Goal: Communication & Community: Ask a question

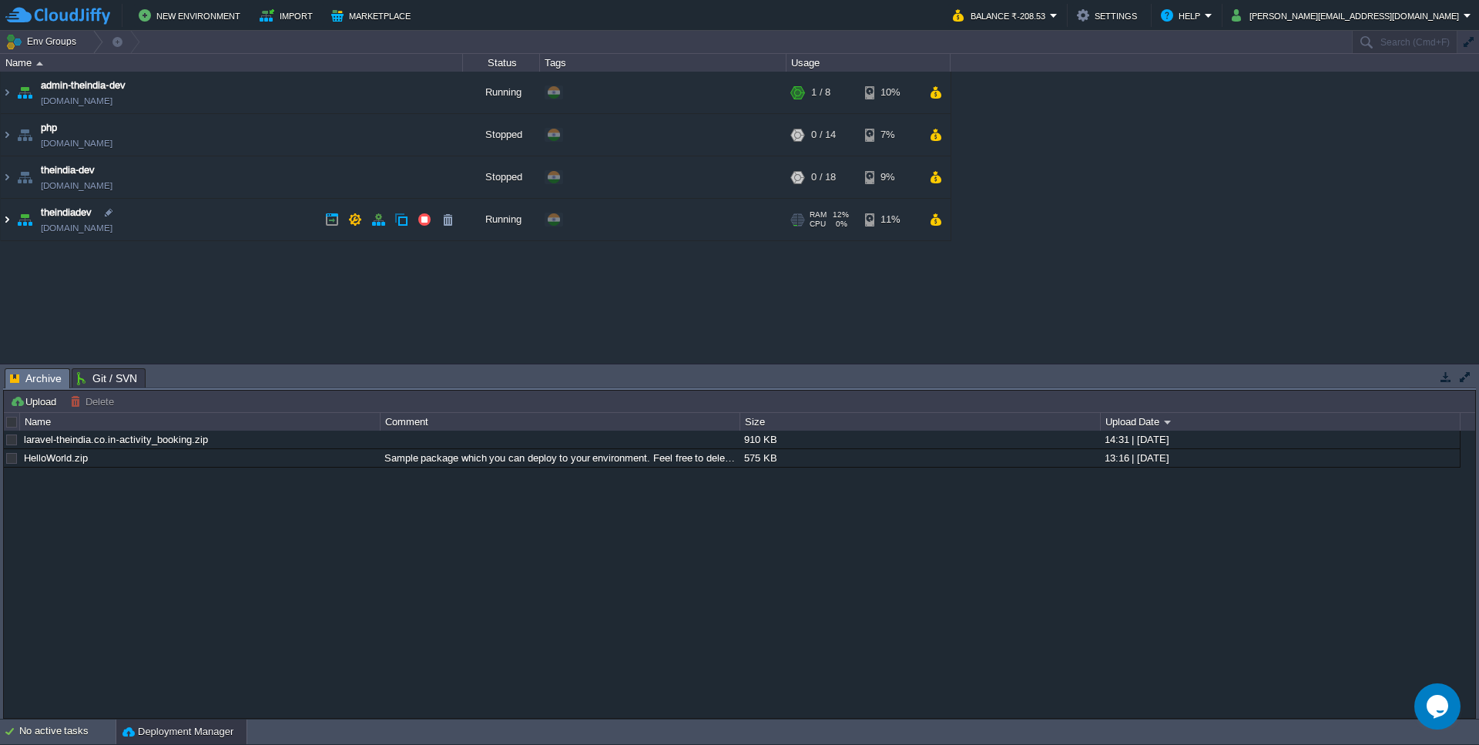
click at [6, 219] on img at bounding box center [7, 220] width 12 height 42
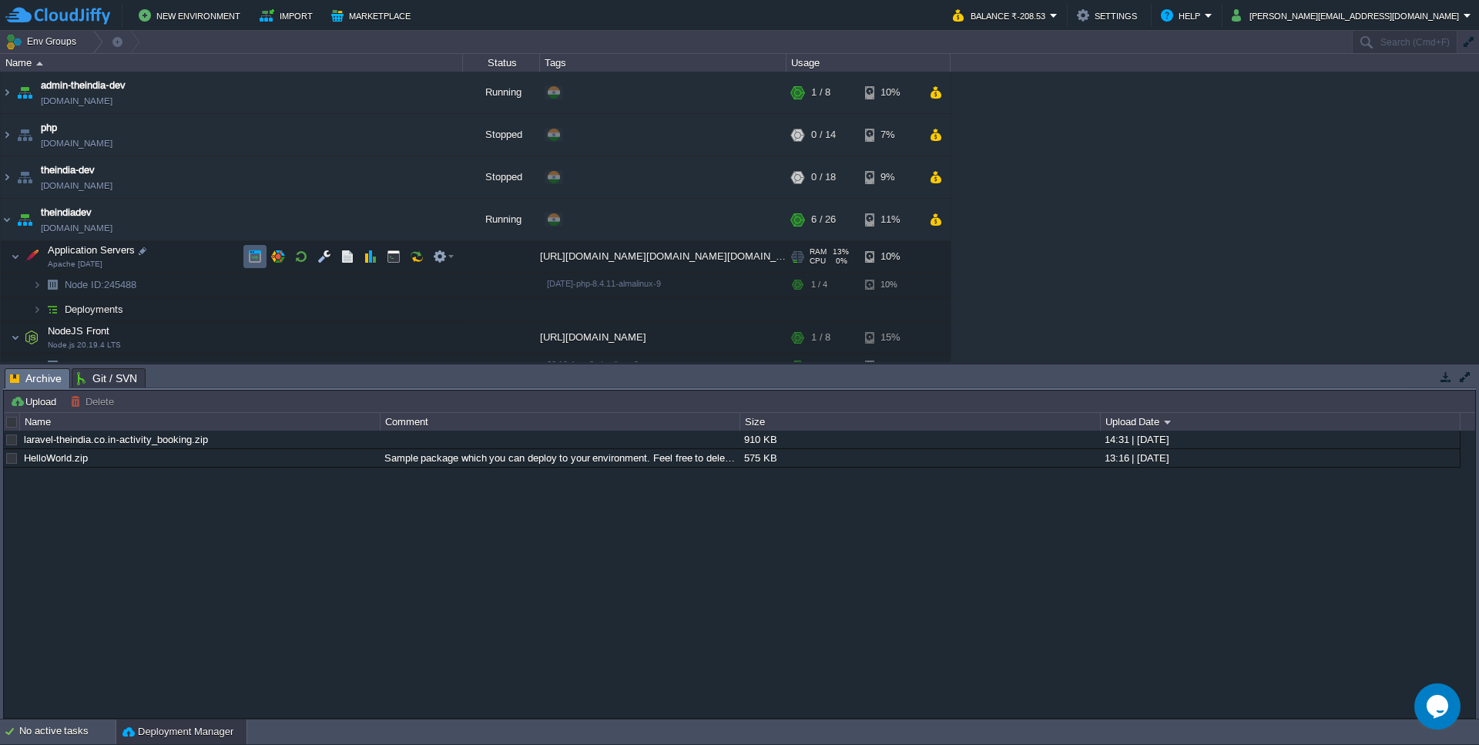
click at [258, 262] on button "button" at bounding box center [255, 257] width 14 height 14
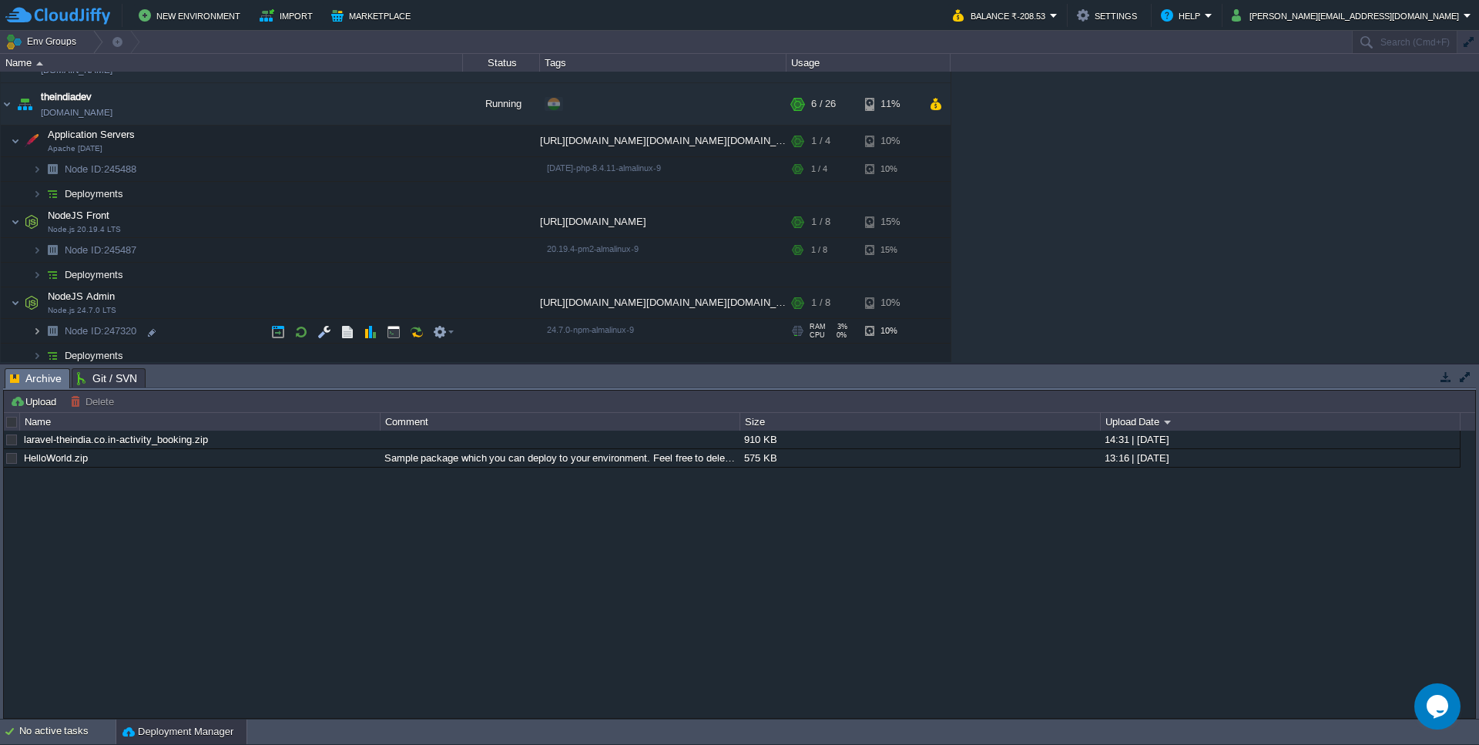
scroll to position [118, 0]
click at [277, 250] on button "button" at bounding box center [278, 247] width 14 height 14
click at [40, 273] on img at bounding box center [36, 272] width 9 height 24
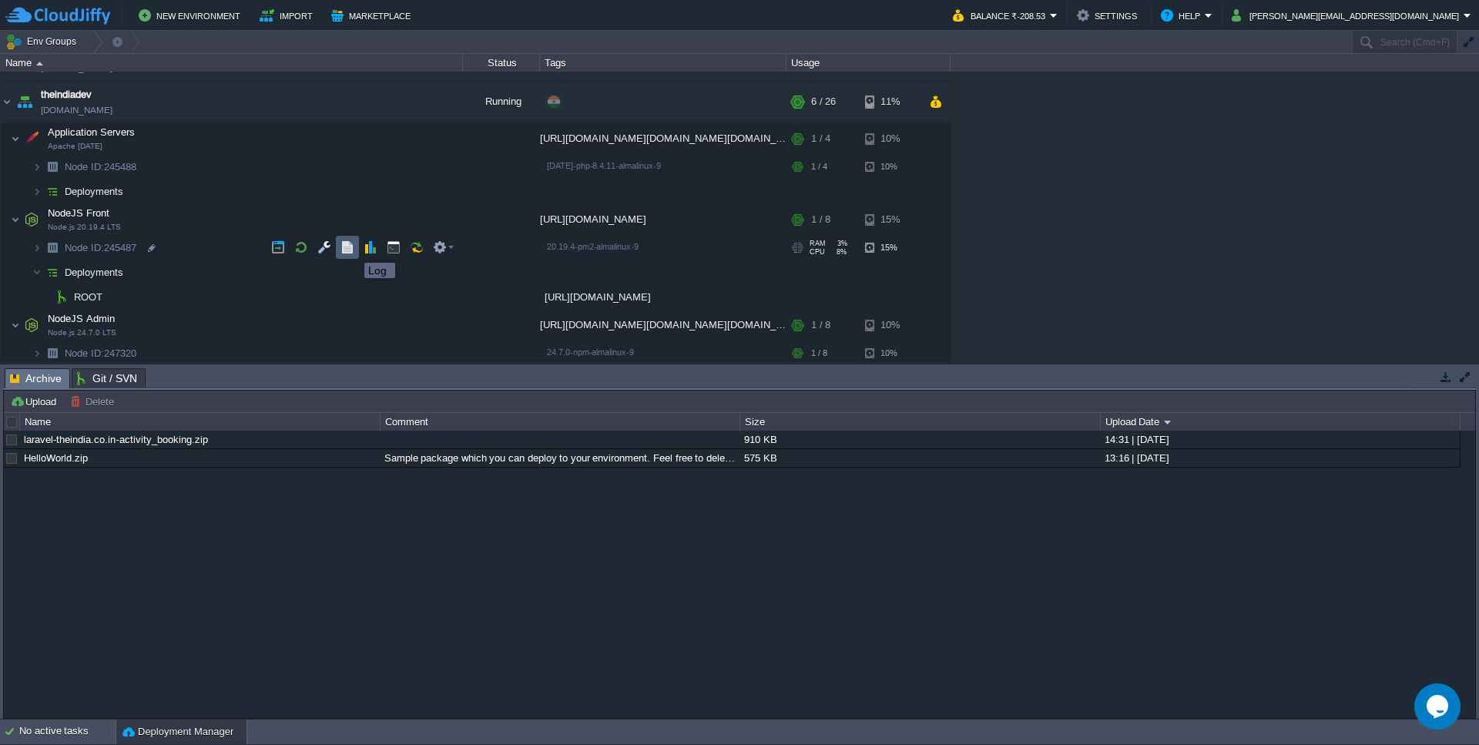
click at [346, 249] on button "button" at bounding box center [347, 247] width 14 height 14
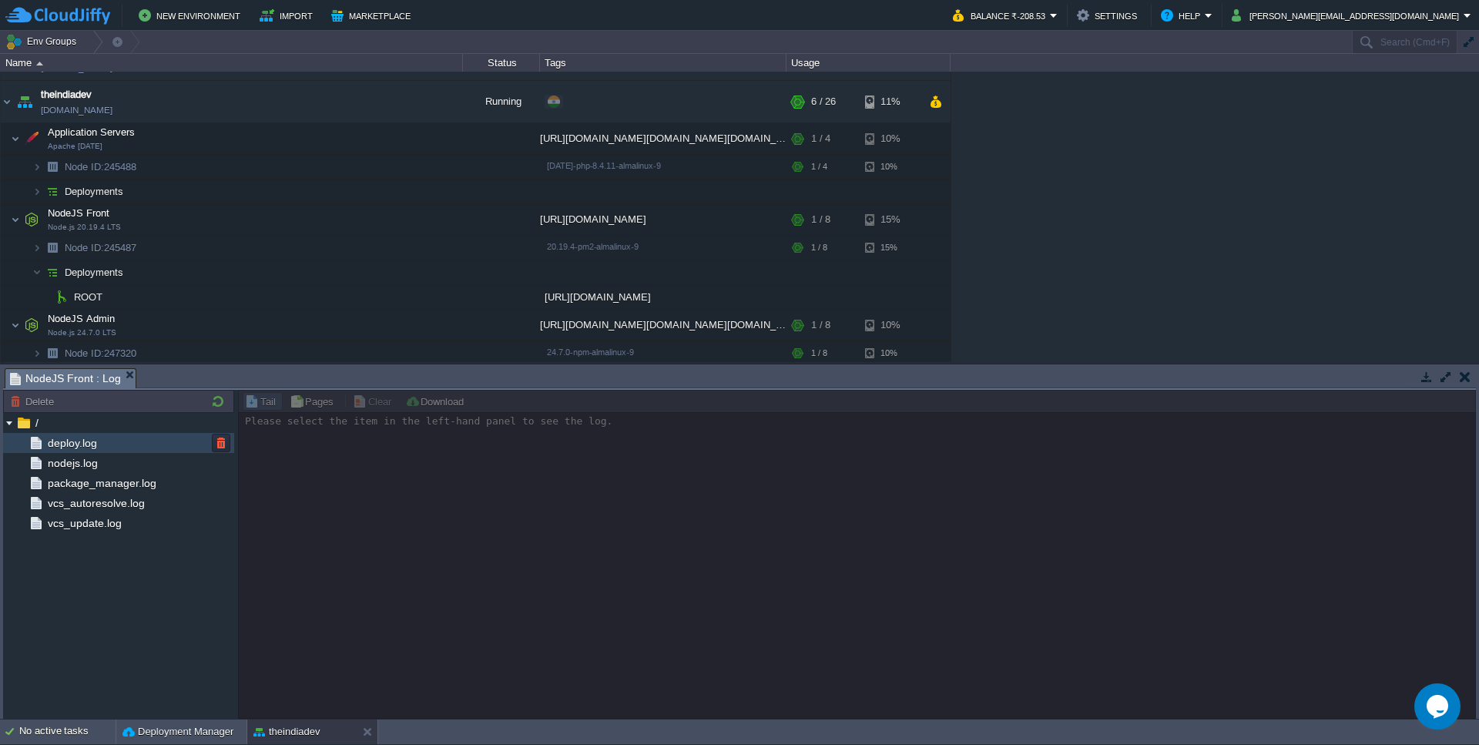
click at [97, 450] on span "deploy.log" at bounding box center [72, 443] width 55 height 14
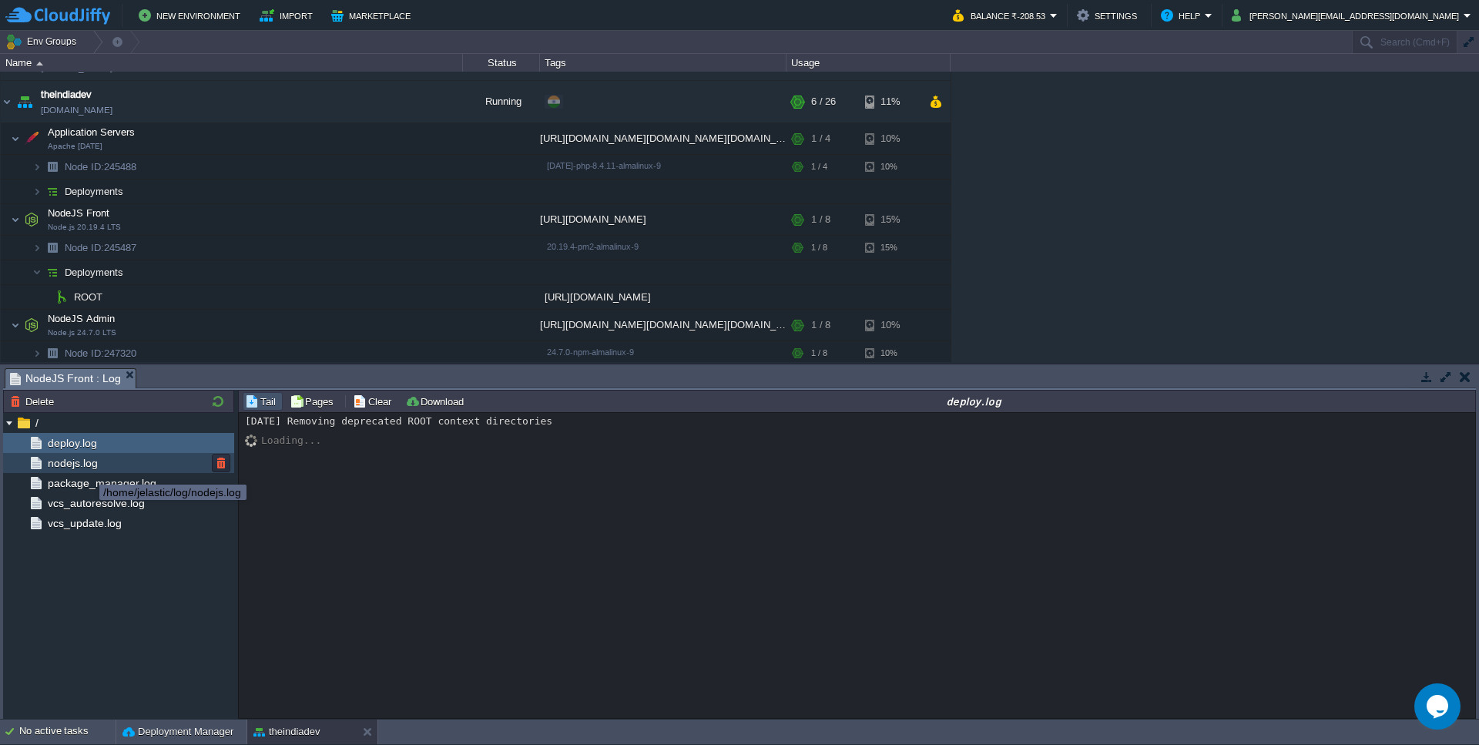
click at [88, 470] on span "nodejs.log" at bounding box center [72, 463] width 55 height 14
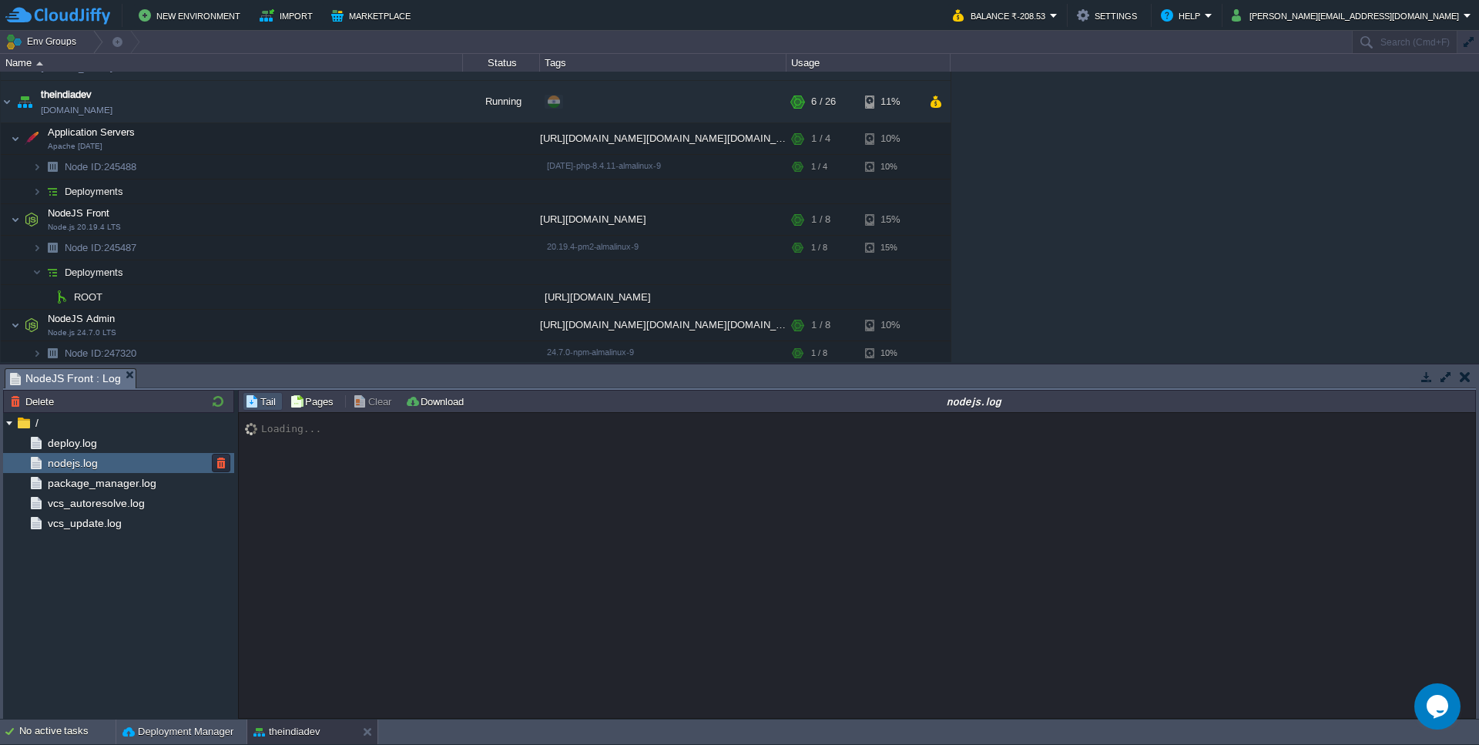
scroll to position [663, 0]
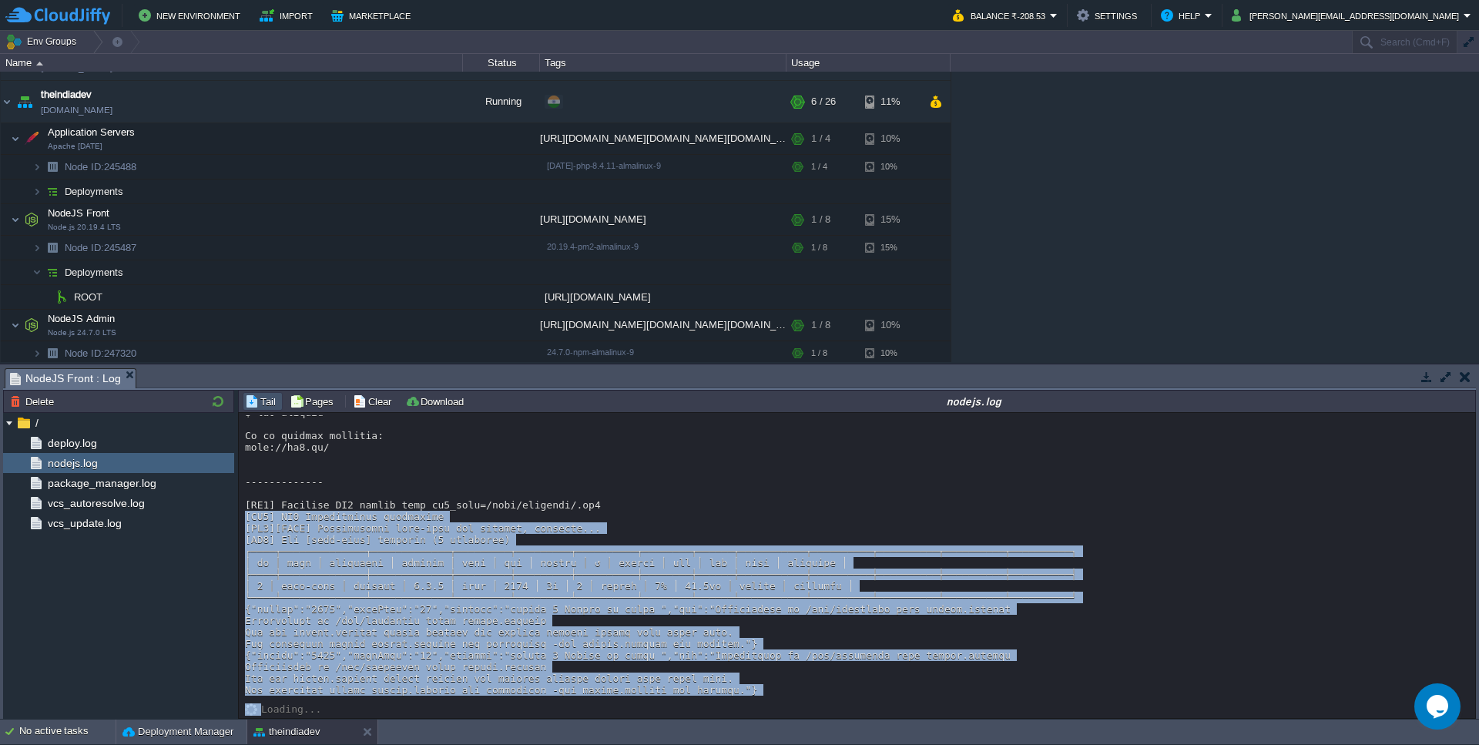
drag, startPoint x: 767, startPoint y: 698, endPoint x: 241, endPoint y: 488, distance: 566.5
click at [241, 488] on div "Loading..." at bounding box center [857, 565] width 1236 height 305
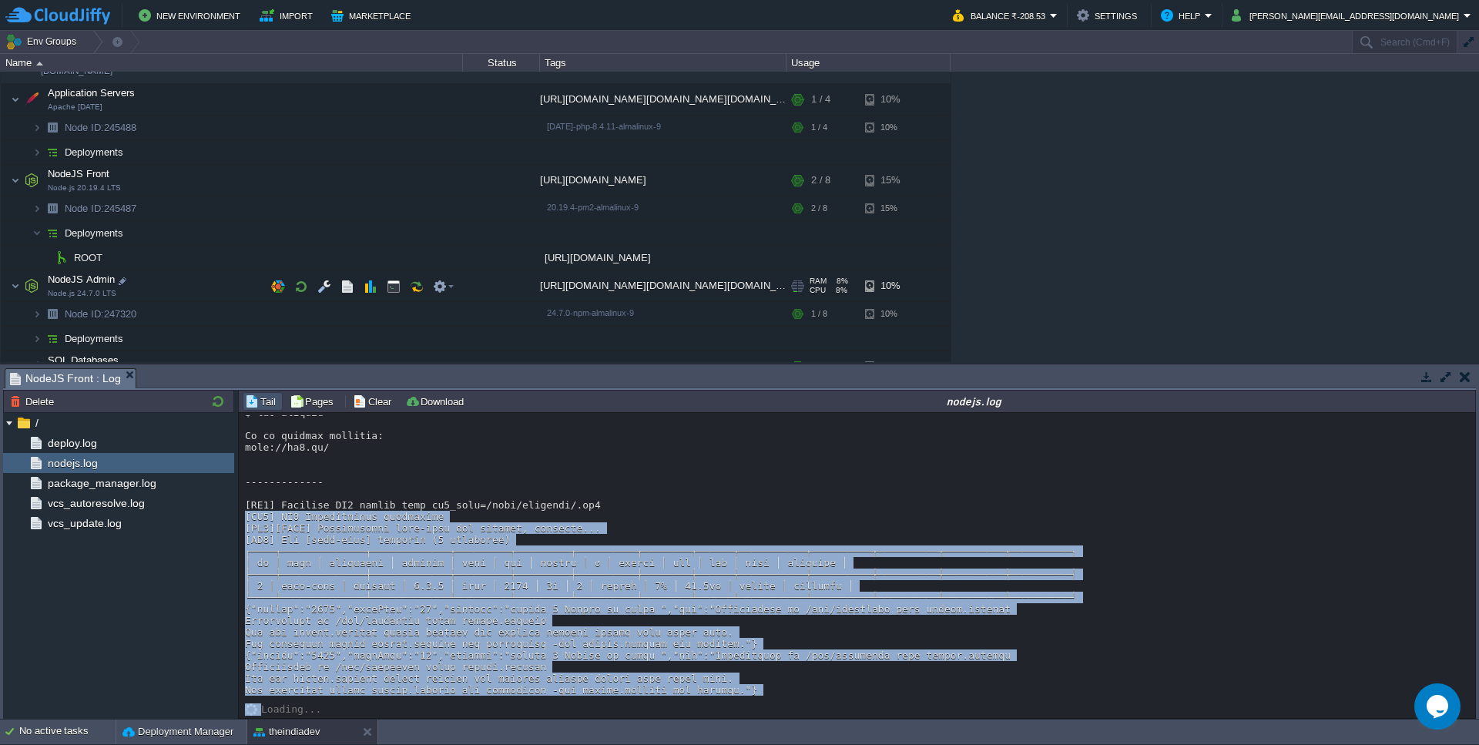
scroll to position [157, 0]
click at [349, 310] on button "button" at bounding box center [347, 314] width 14 height 14
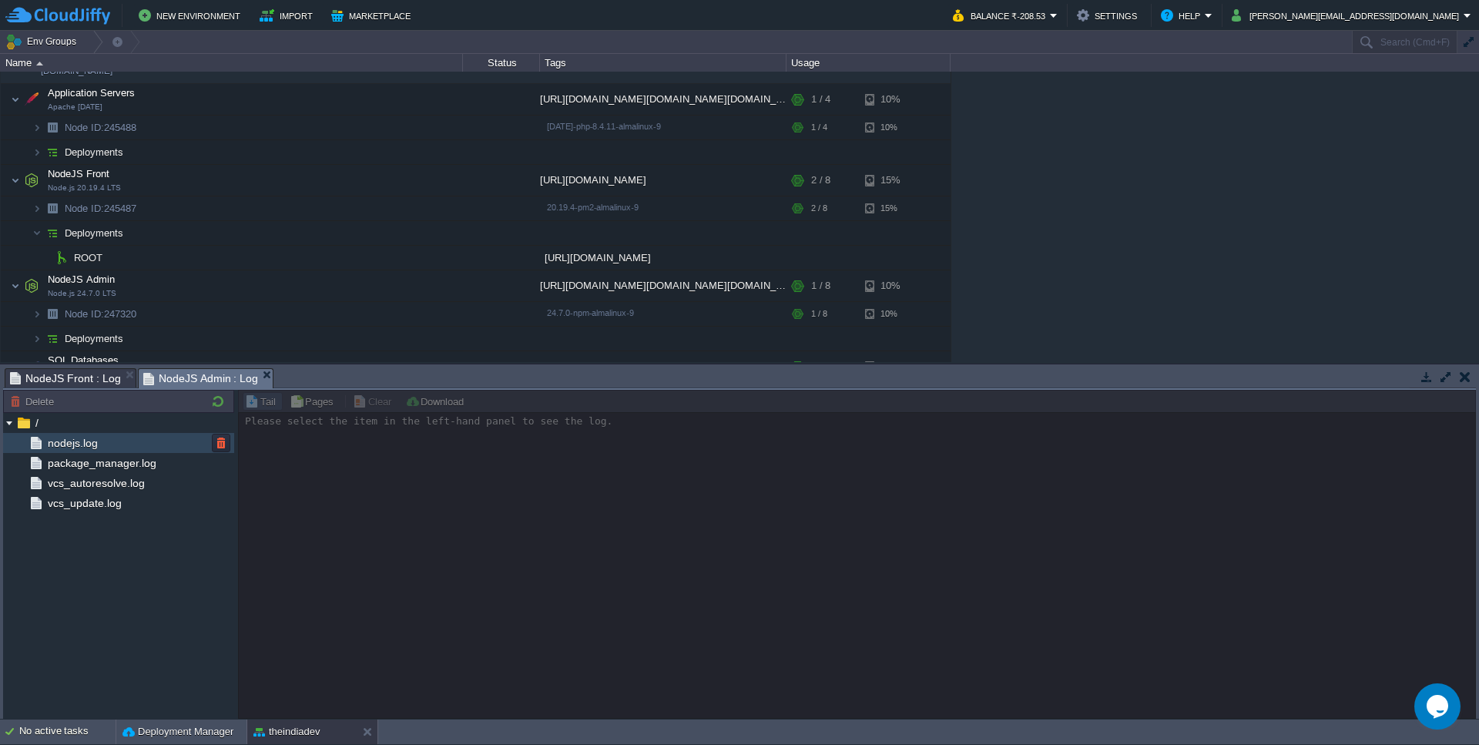
click at [95, 440] on span "nodejs.log" at bounding box center [72, 443] width 55 height 14
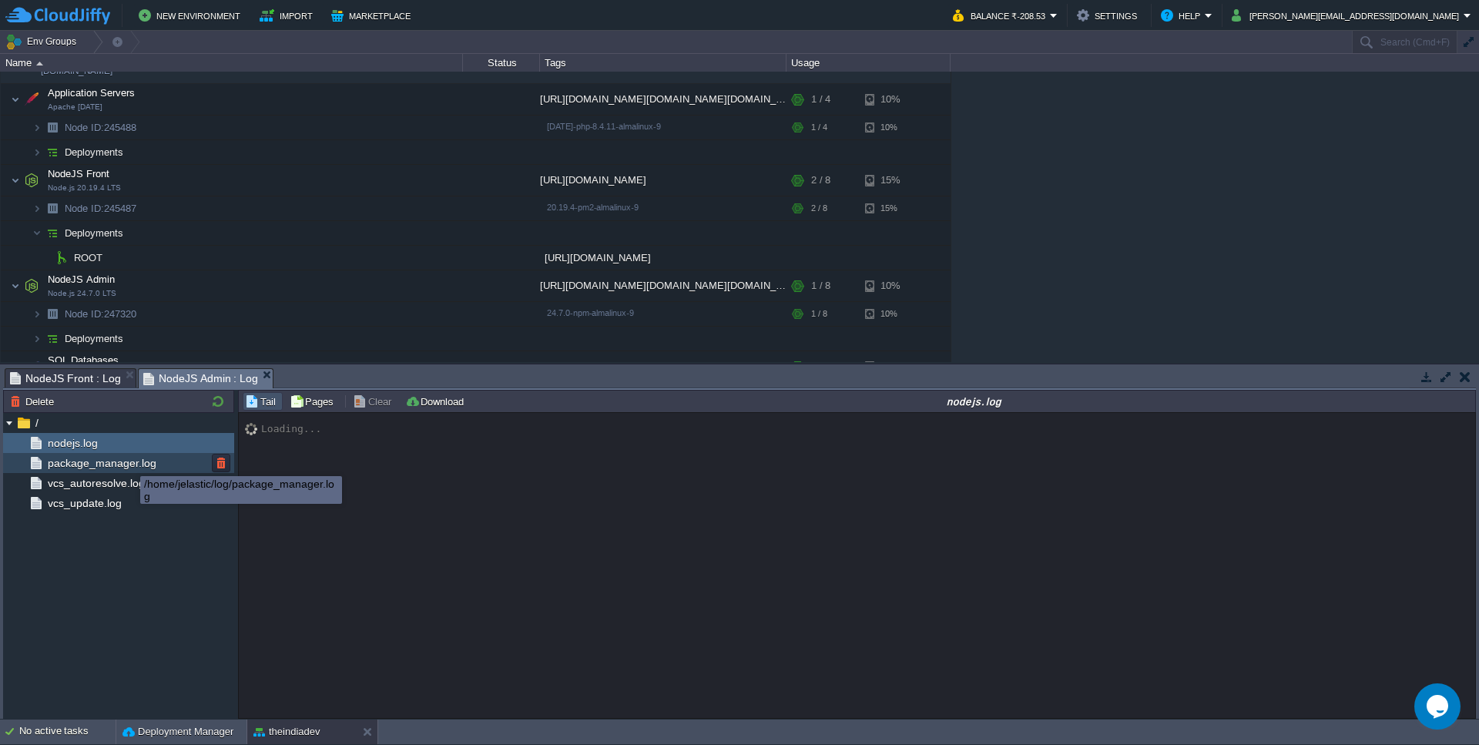
click at [129, 463] on span "package_manager.log" at bounding box center [102, 463] width 114 height 14
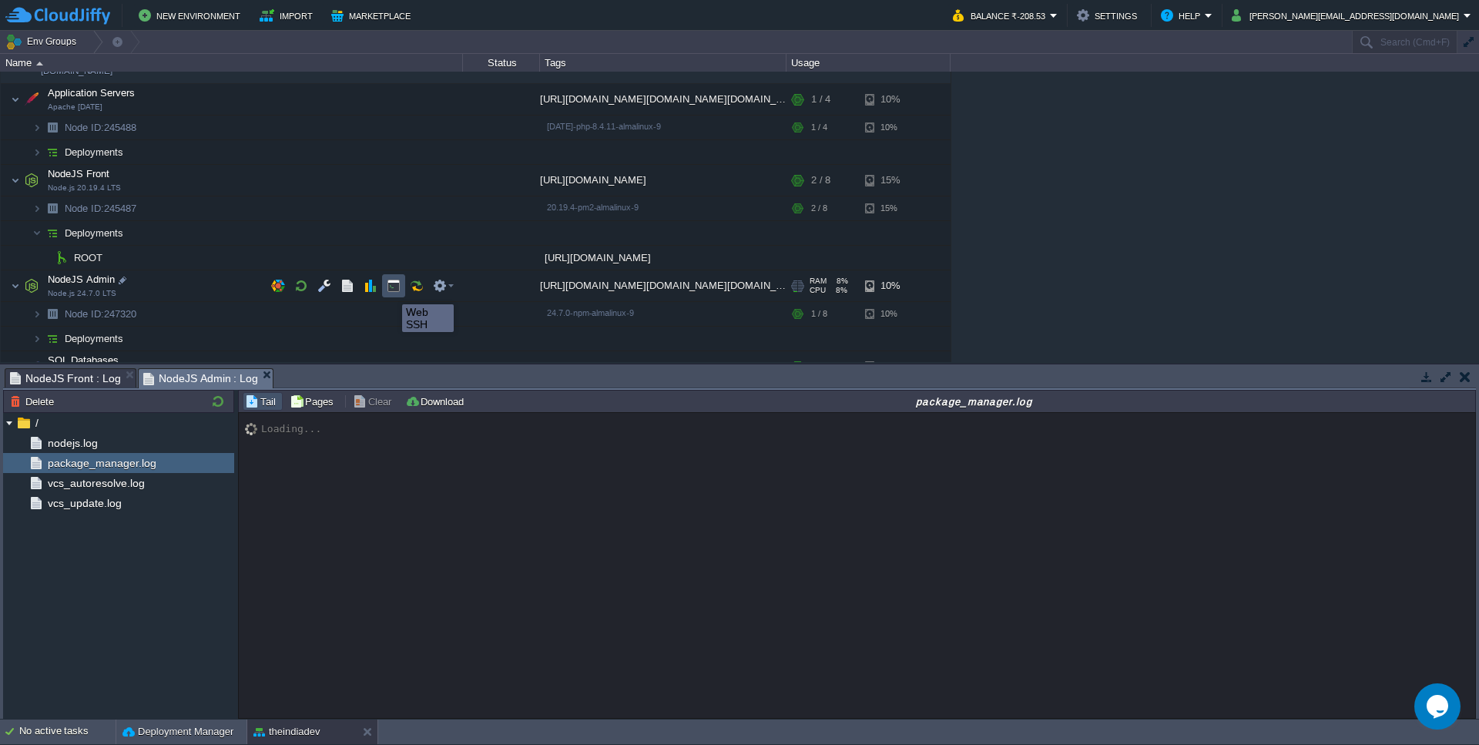
click at [390, 290] on button "button" at bounding box center [394, 286] width 14 height 14
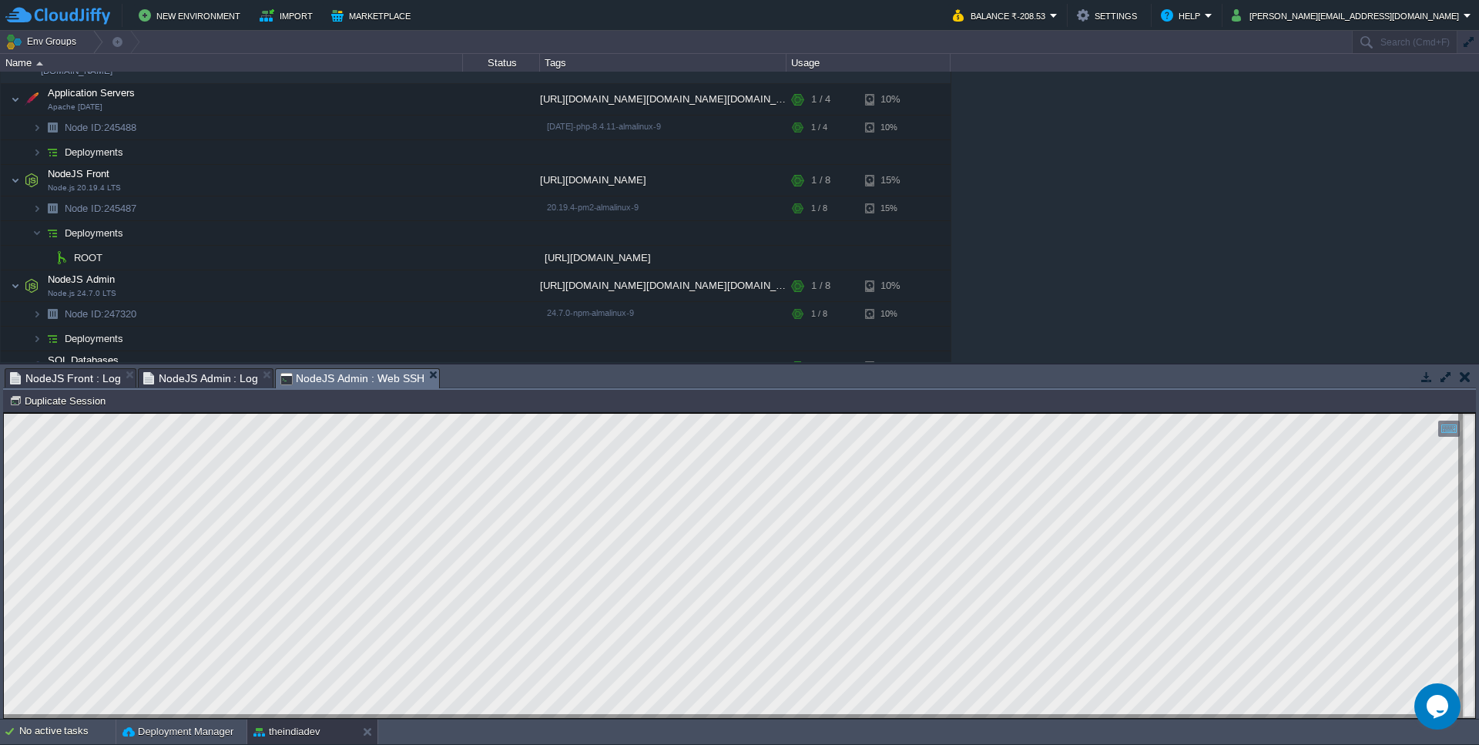
scroll to position [8, 0]
click at [452, 286] on em at bounding box center [443, 286] width 21 height 14
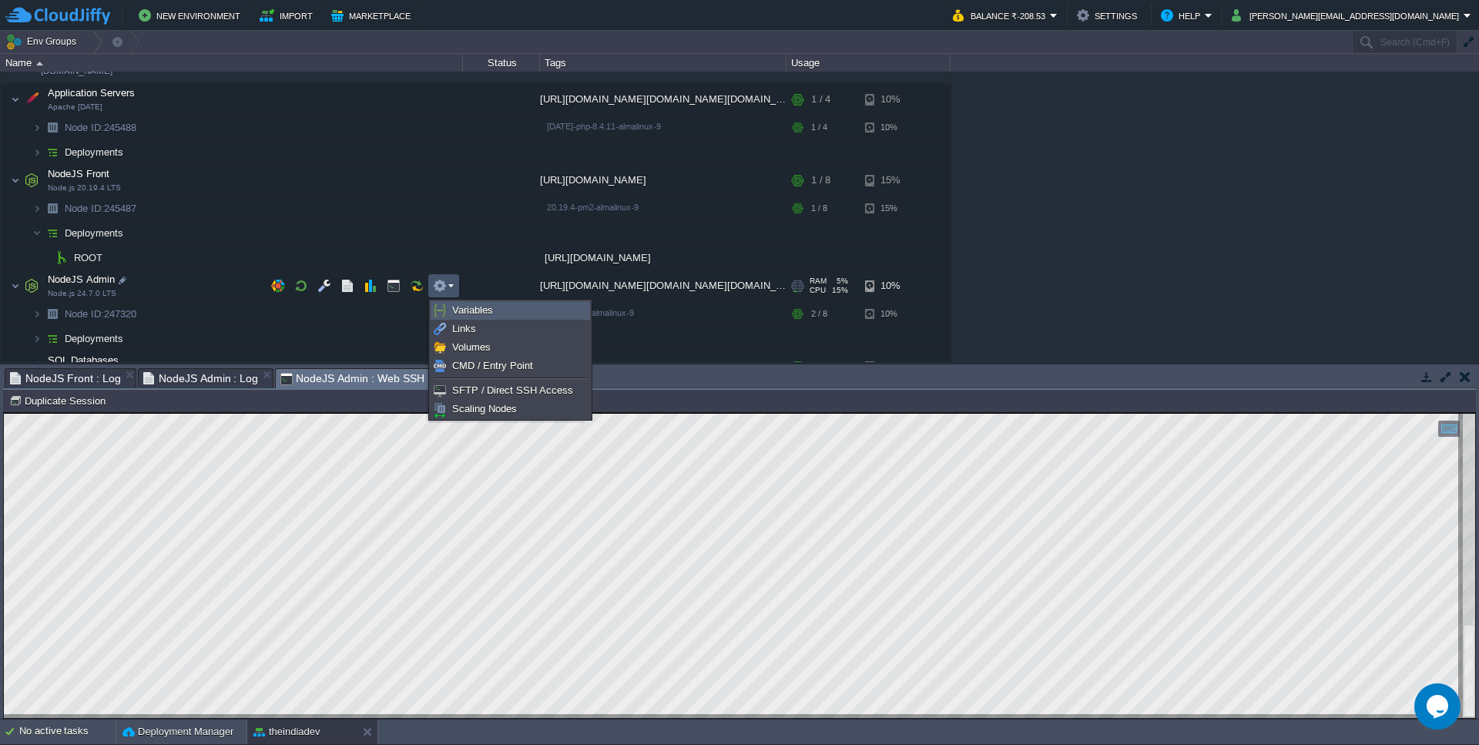
click at [476, 307] on span "Variables" at bounding box center [472, 310] width 41 height 12
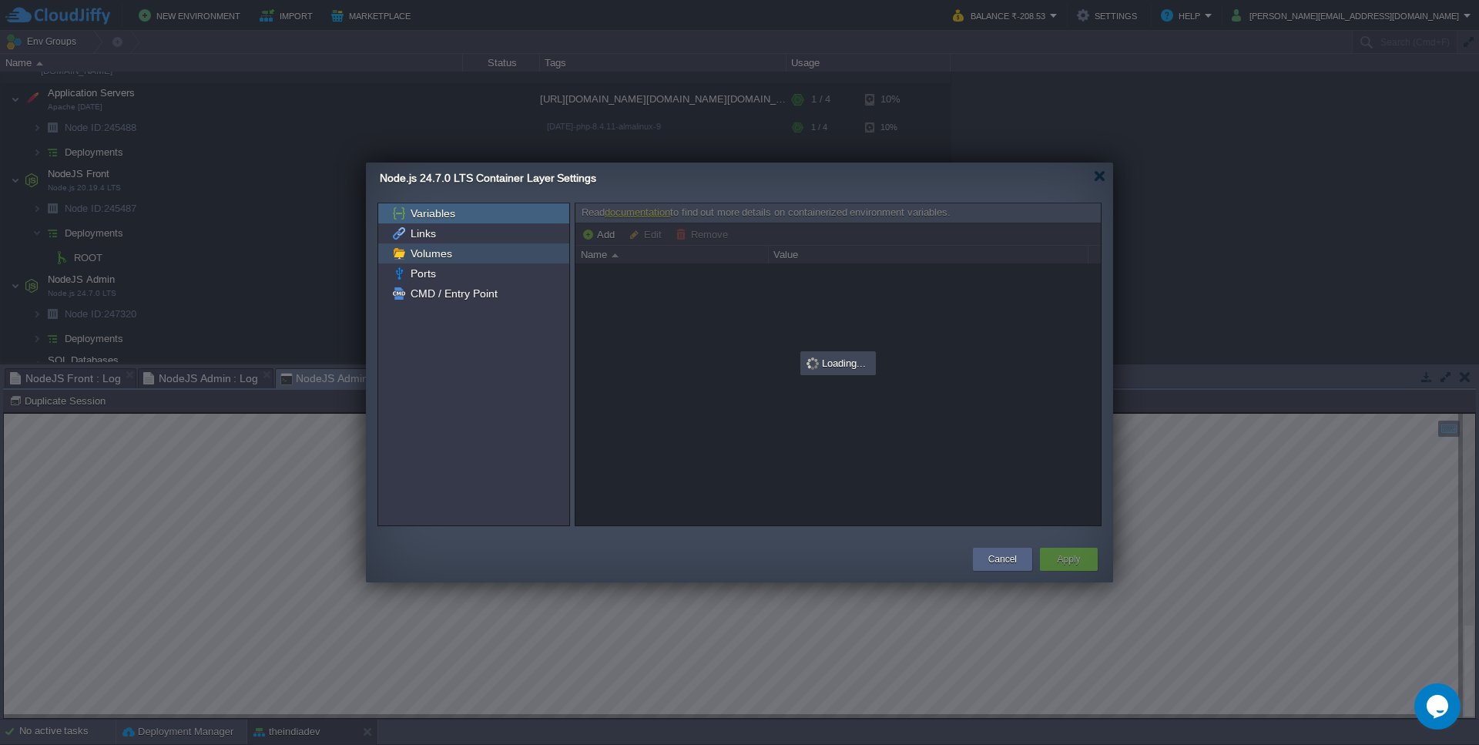
click at [416, 257] on span "Volumes" at bounding box center [430, 253] width 47 height 14
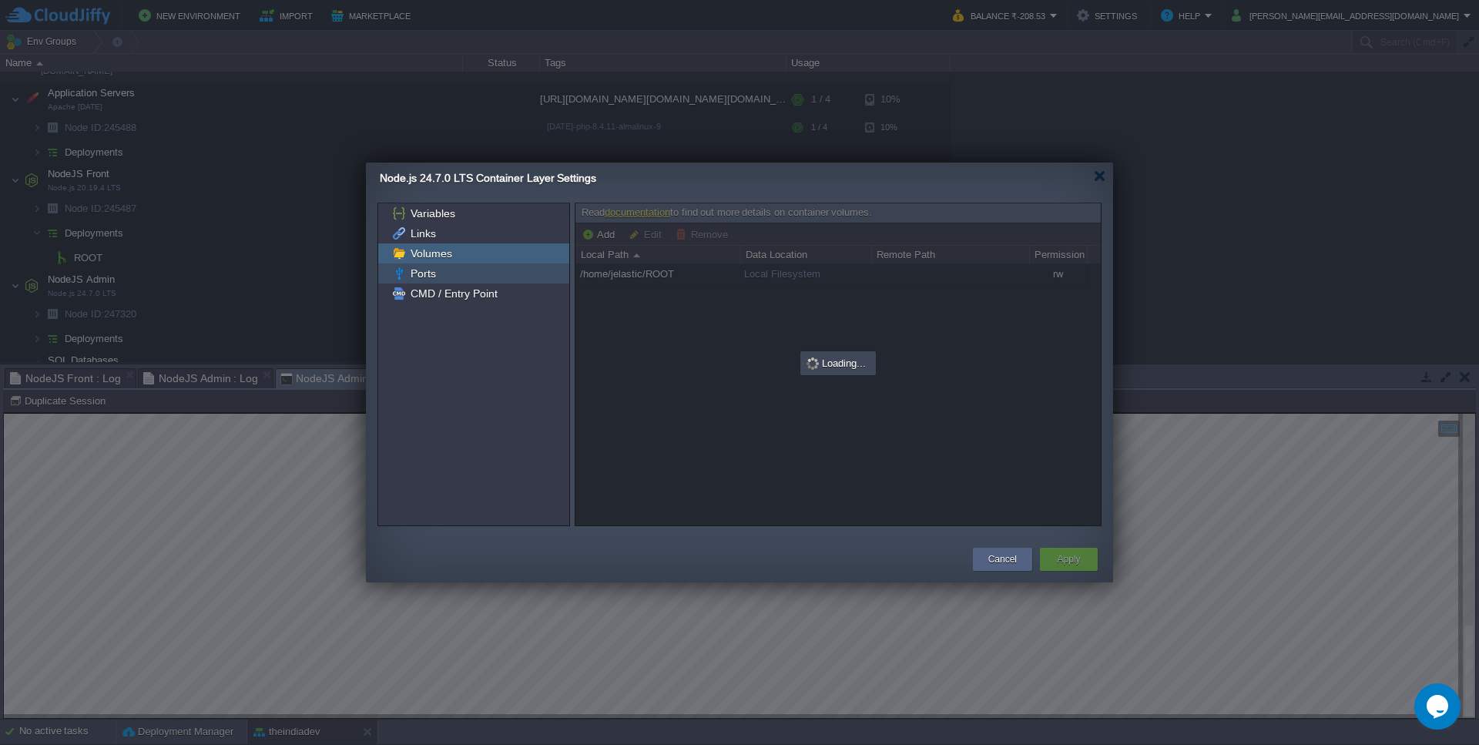
click at [419, 276] on span "Ports" at bounding box center [422, 273] width 31 height 14
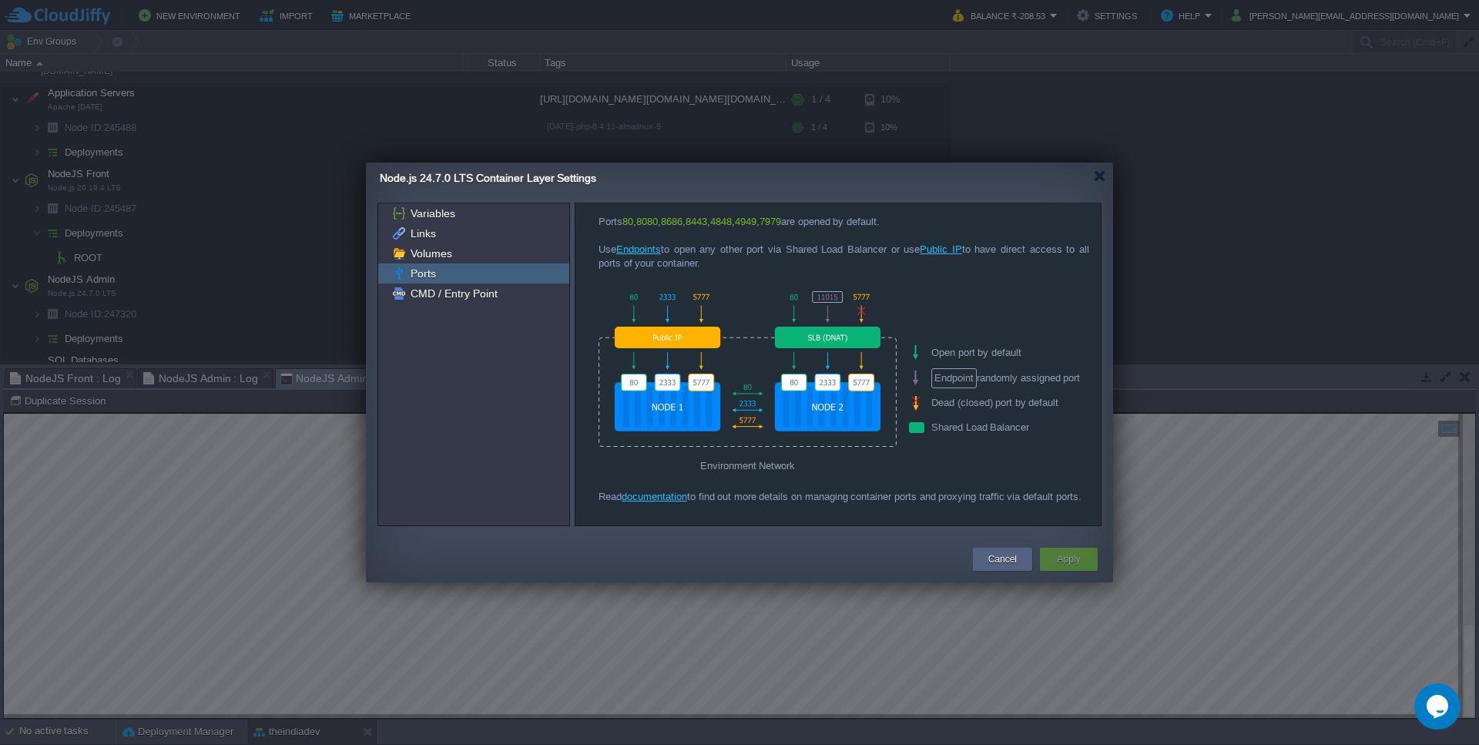
click at [635, 250] on link "Endpoints" at bounding box center [638, 249] width 45 height 12
click at [990, 557] on button "Cancel" at bounding box center [1002, 558] width 28 height 15
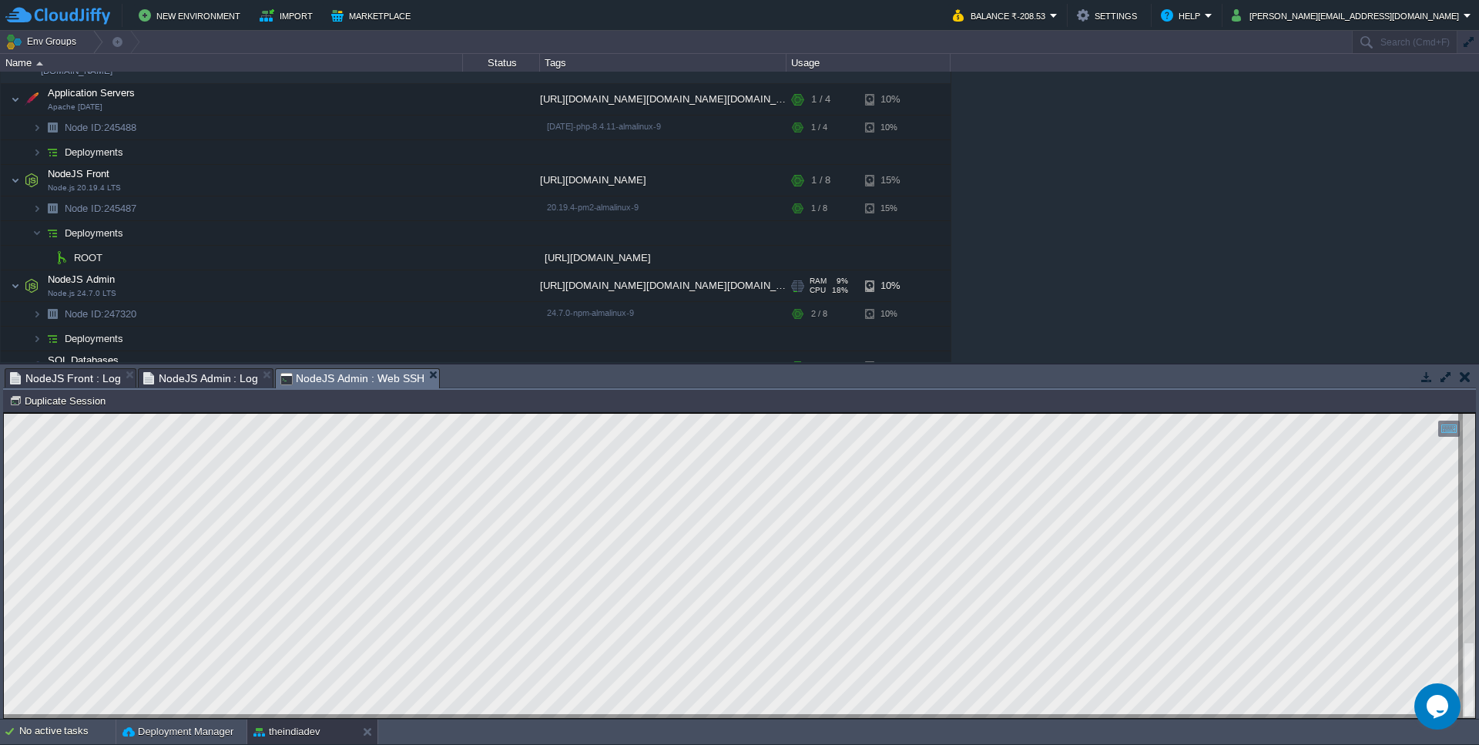
click at [1440, 708] on icon "Chat widget" at bounding box center [1437, 706] width 22 height 23
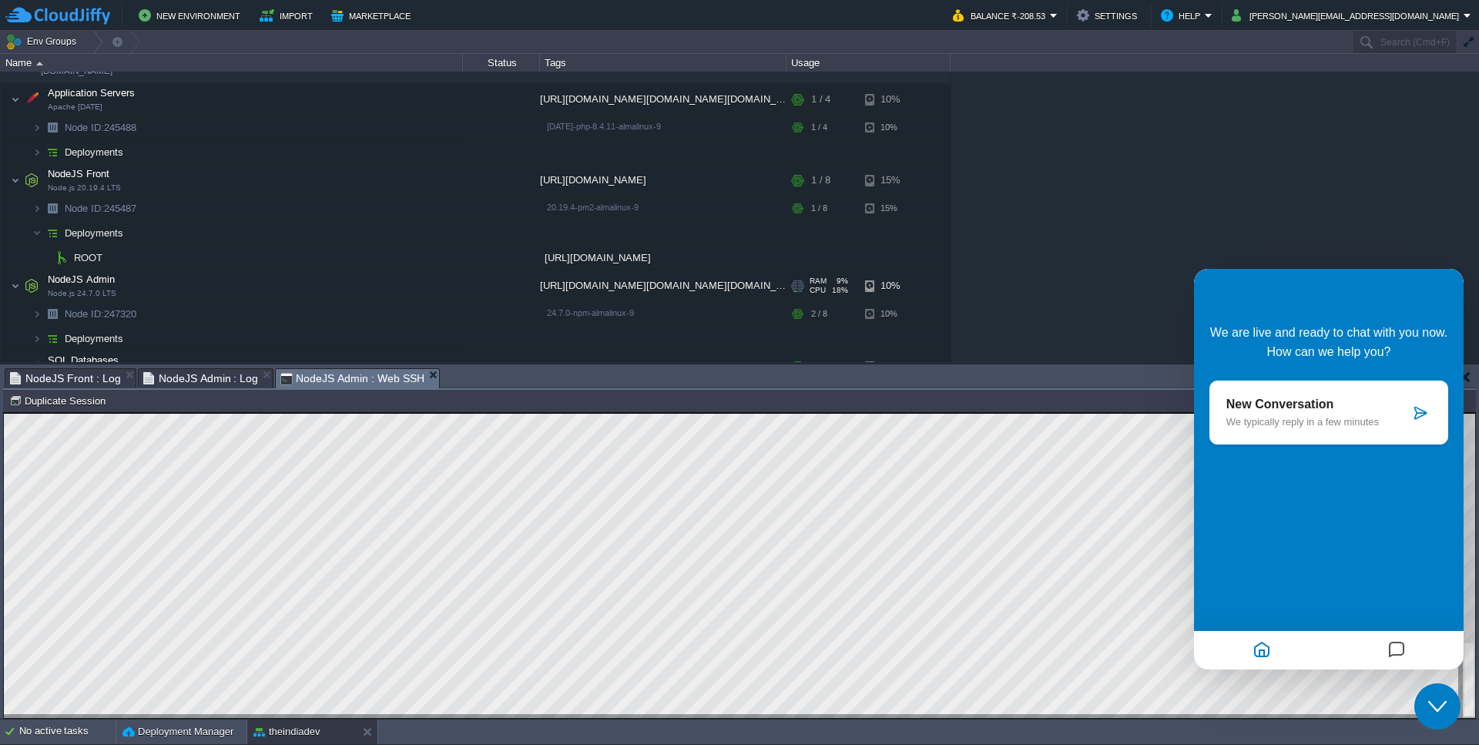
click at [1269, 398] on p "New Conversation" at bounding box center [1317, 404] width 183 height 14
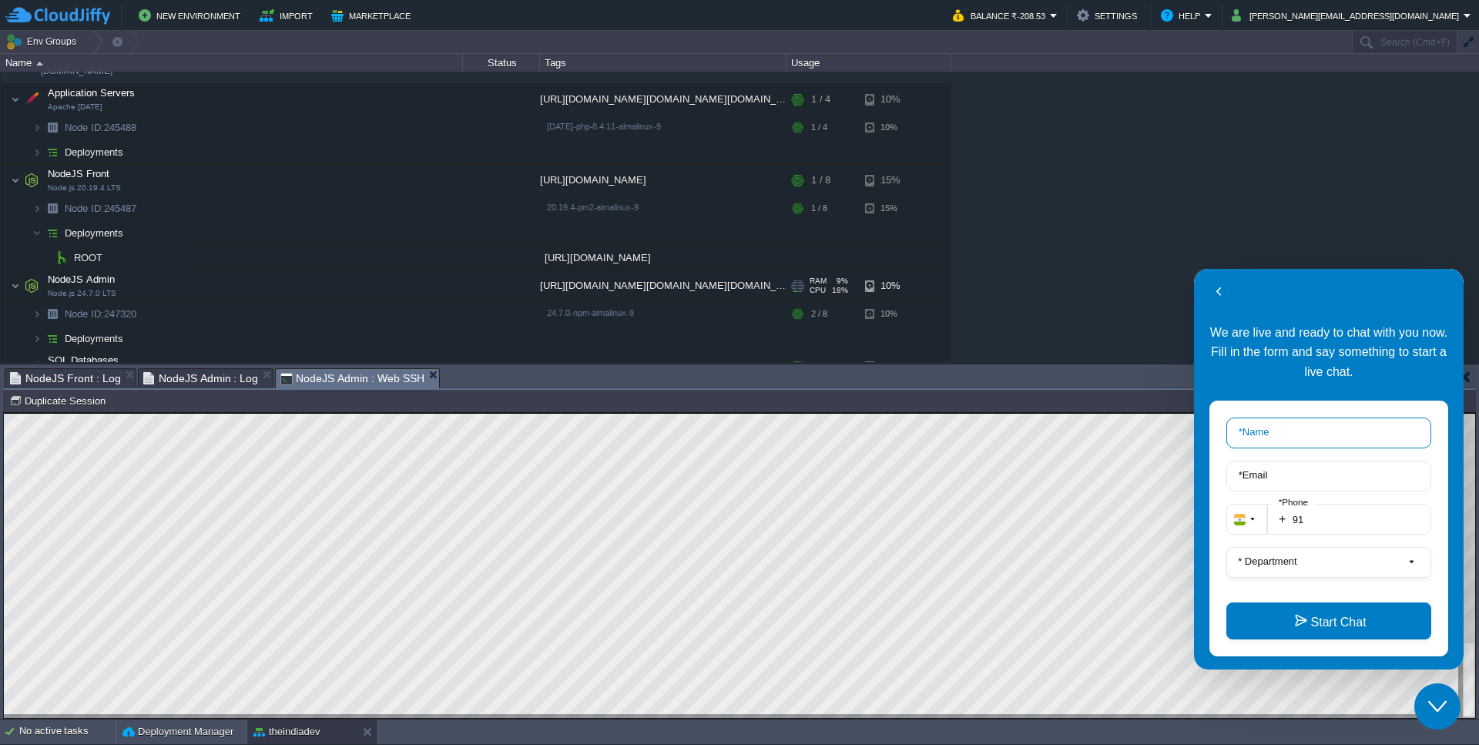
click at [1271, 447] on input "* Name" at bounding box center [1328, 432] width 205 height 31
type input "R"
type input "[PERSON_NAME]"
type input "[EMAIL_ADDRESS][DOMAIN_NAME]"
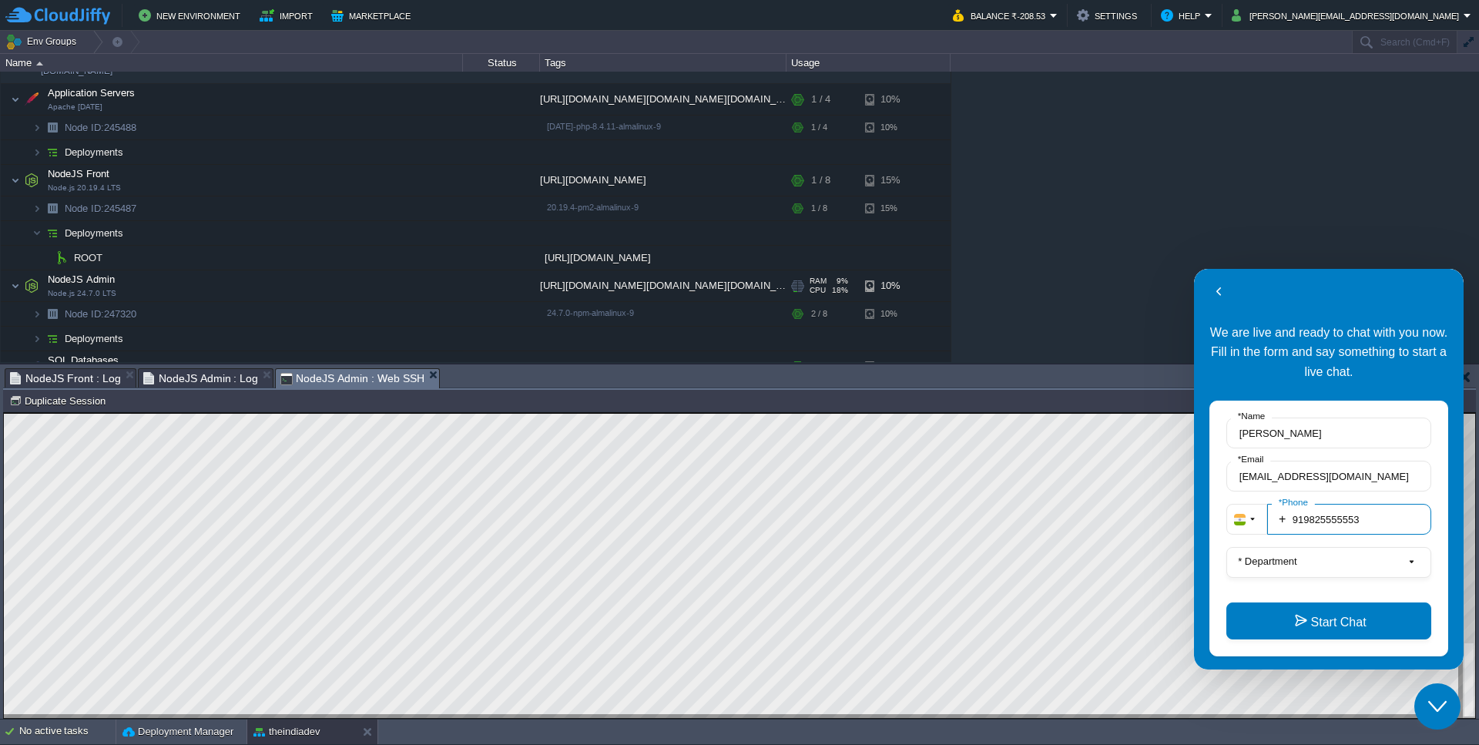
type input "919825555553"
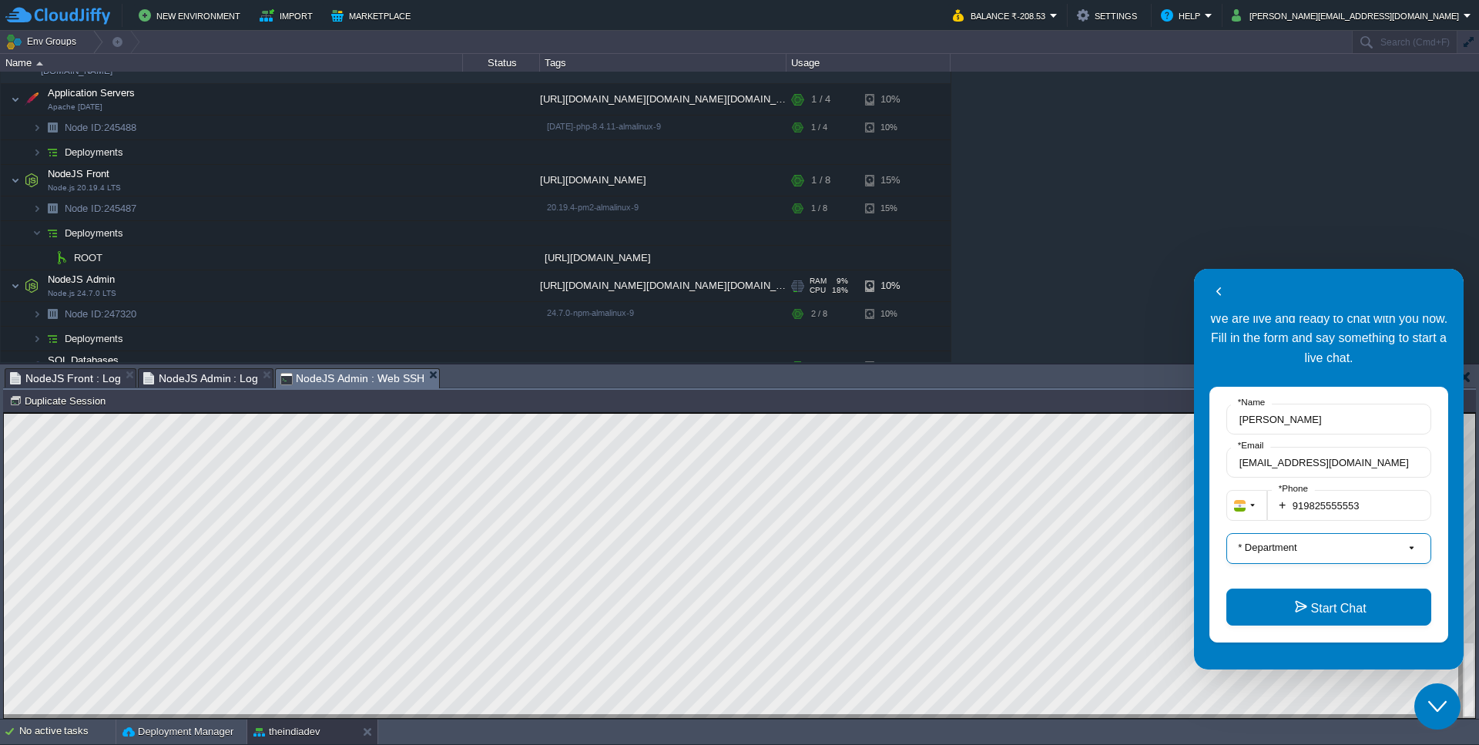
scroll to position [20, 0]
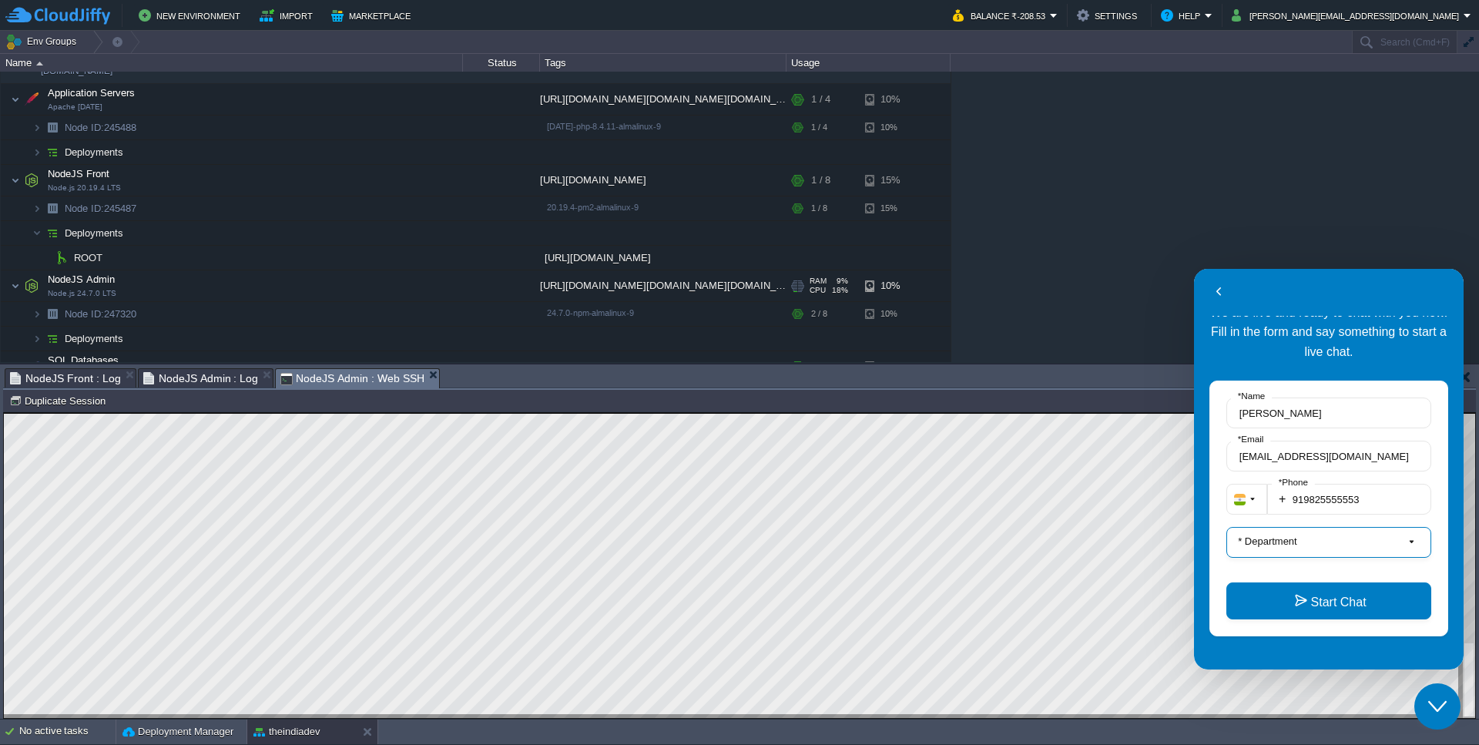
drag, startPoint x: 1352, startPoint y: 558, endPoint x: 1351, endPoint y: 546, distance: 11.6
click at [1352, 557] on button "* Department" at bounding box center [1328, 542] width 205 height 31
click at [1281, 601] on button "L1 Support" at bounding box center [1333, 599] width 182 height 16
click at [1308, 592] on button "Start Chat" at bounding box center [1328, 600] width 205 height 37
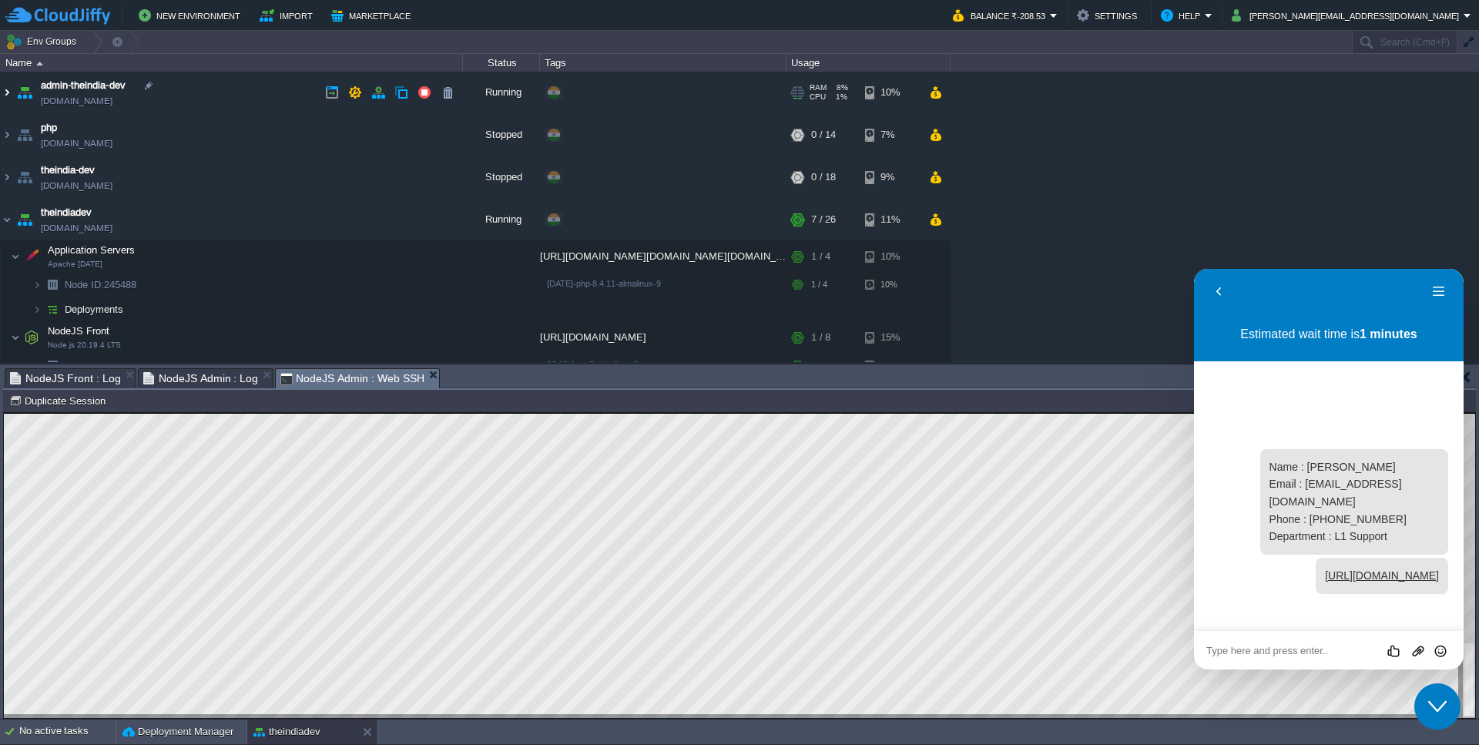
click at [6, 97] on img at bounding box center [7, 93] width 12 height 42
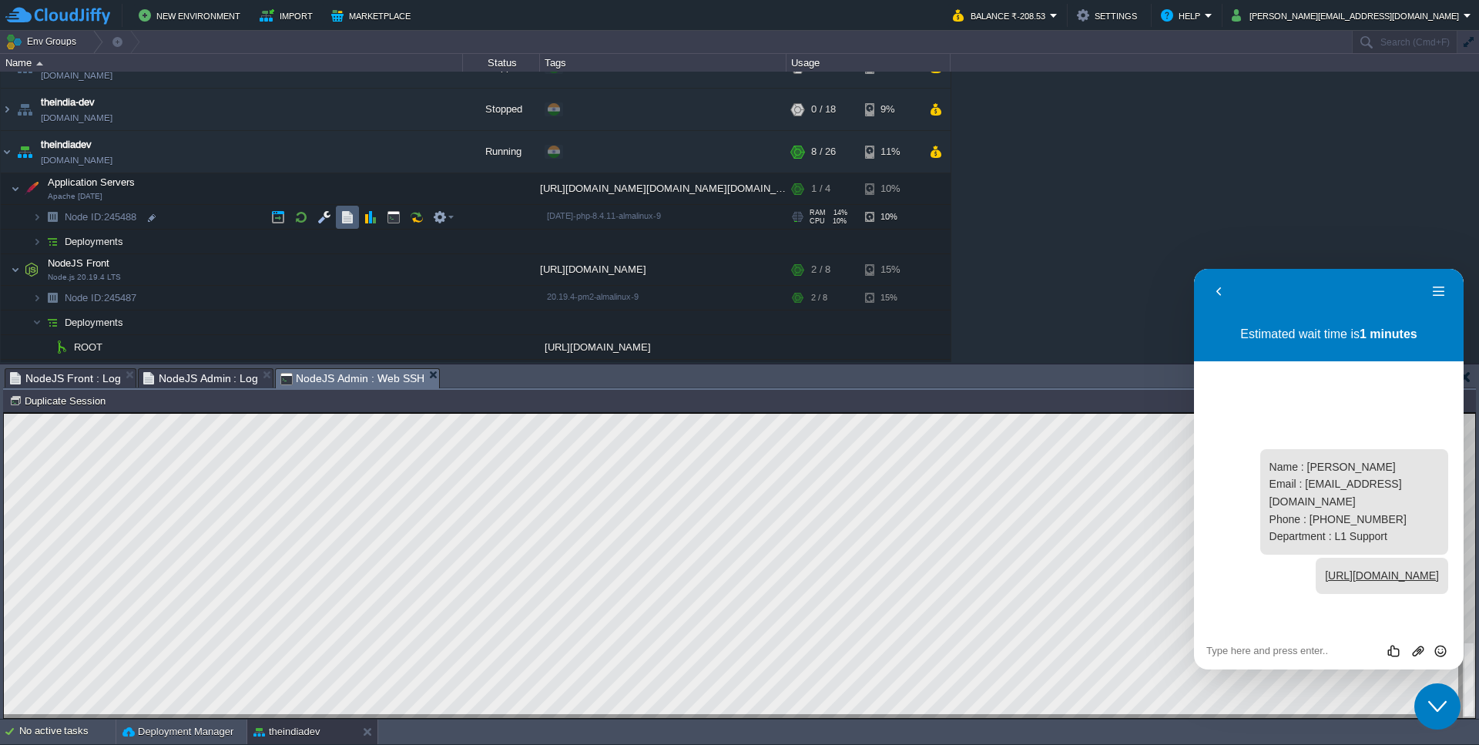
scroll to position [144, 0]
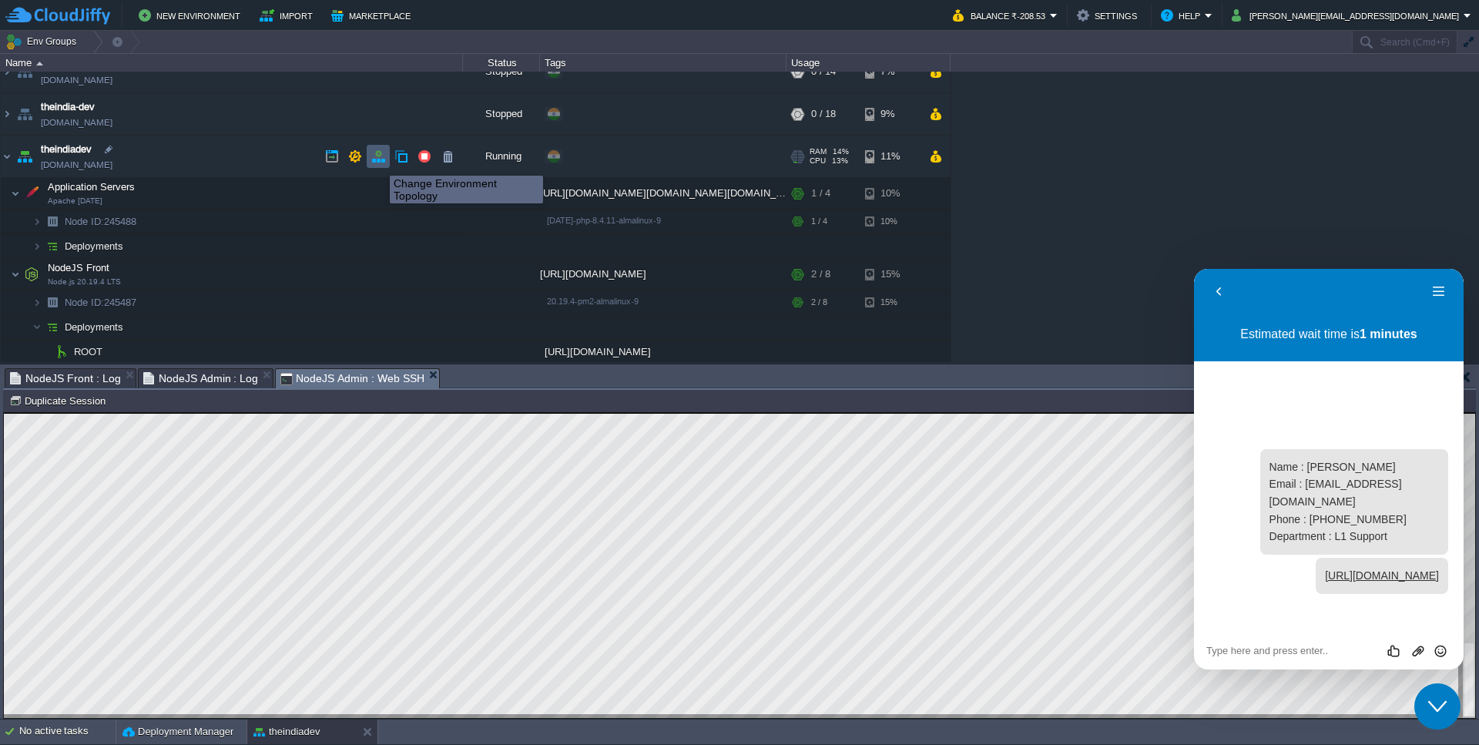
click at [378, 162] on button "button" at bounding box center [378, 156] width 14 height 14
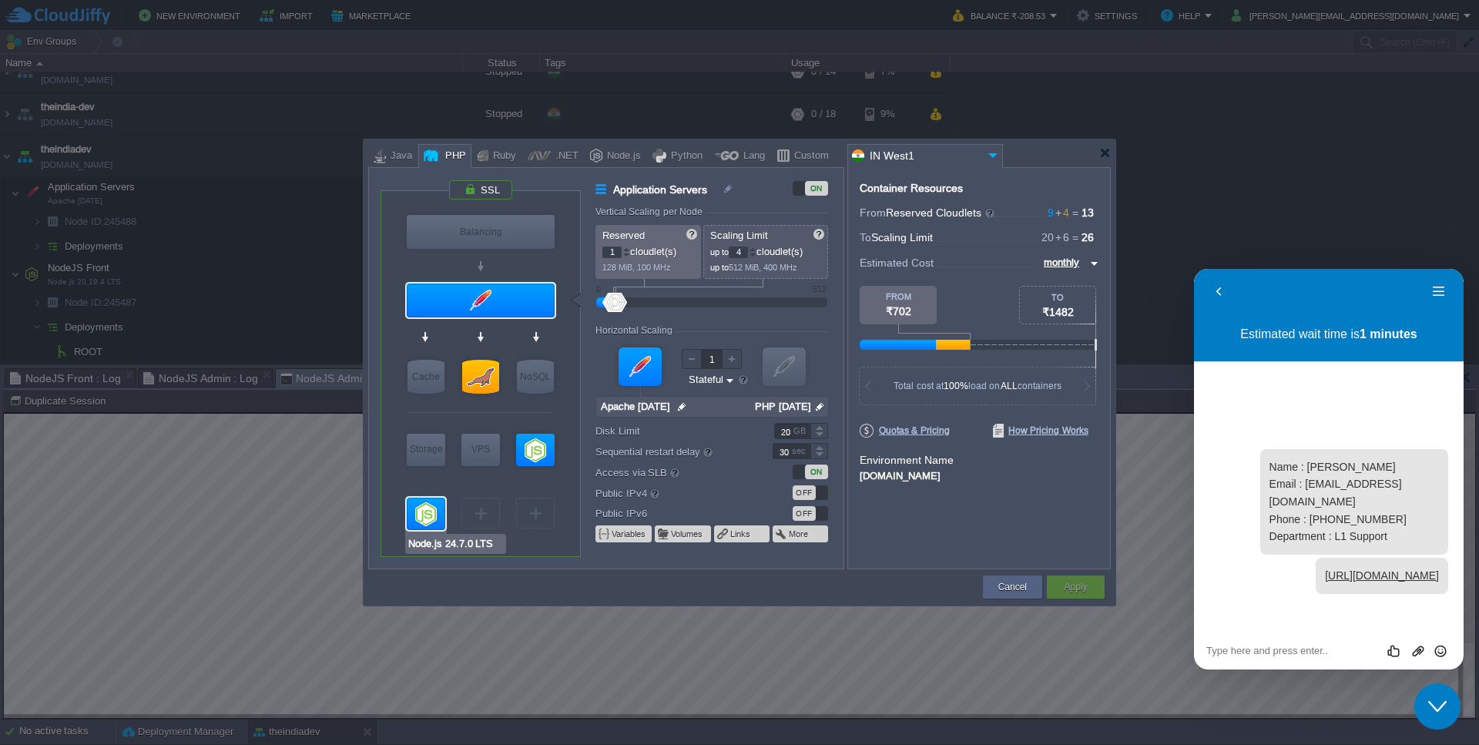
click at [414, 511] on div at bounding box center [426, 514] width 39 height 32
type input "NodeJS Admin"
type input "4"
type input "8"
type input "Node.js 24.7.0 LTS"
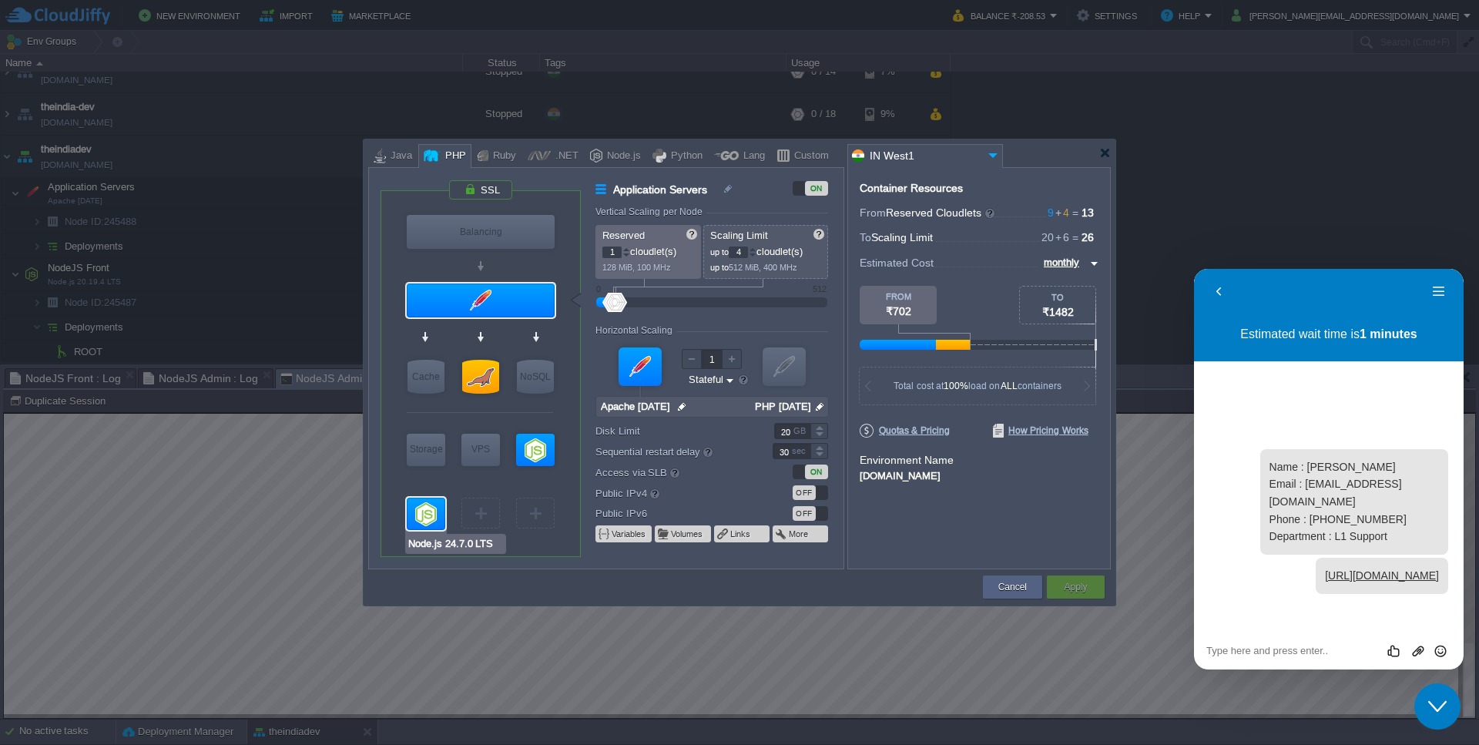
type input "null"
type input "24.7.0-npm"
click at [801, 405] on input "24.7.0-npm" at bounding box center [779, 407] width 65 height 20
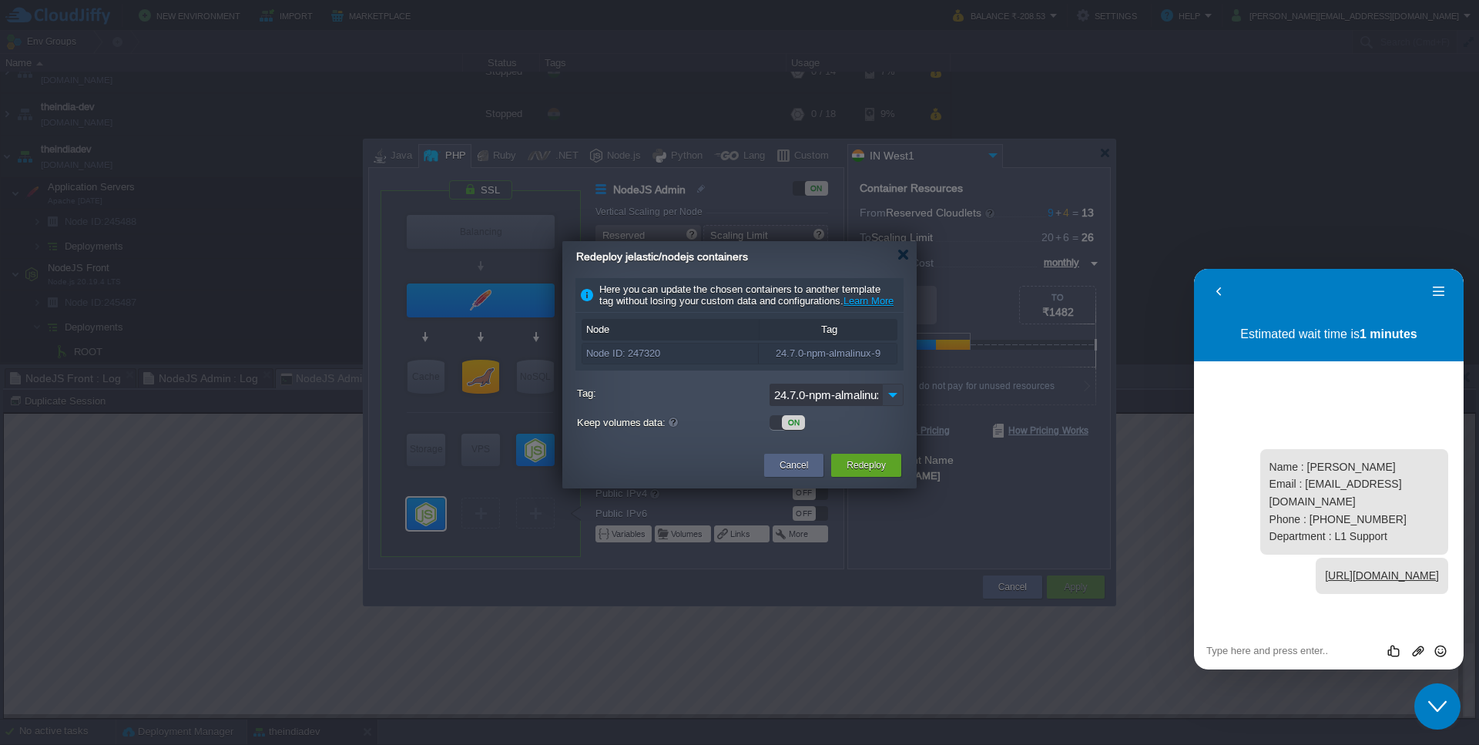
click at [890, 406] on img at bounding box center [893, 395] width 22 height 22
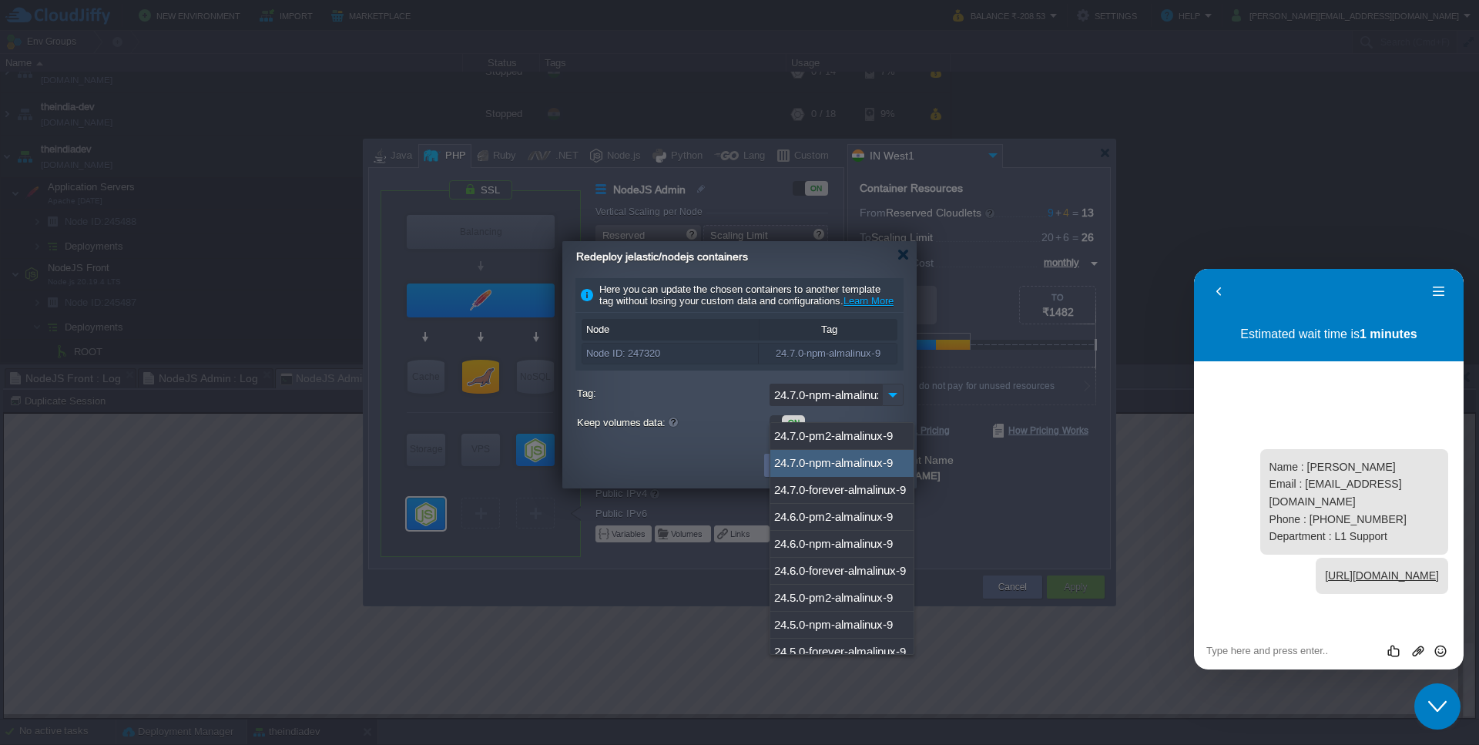
click at [890, 406] on img at bounding box center [893, 395] width 22 height 22
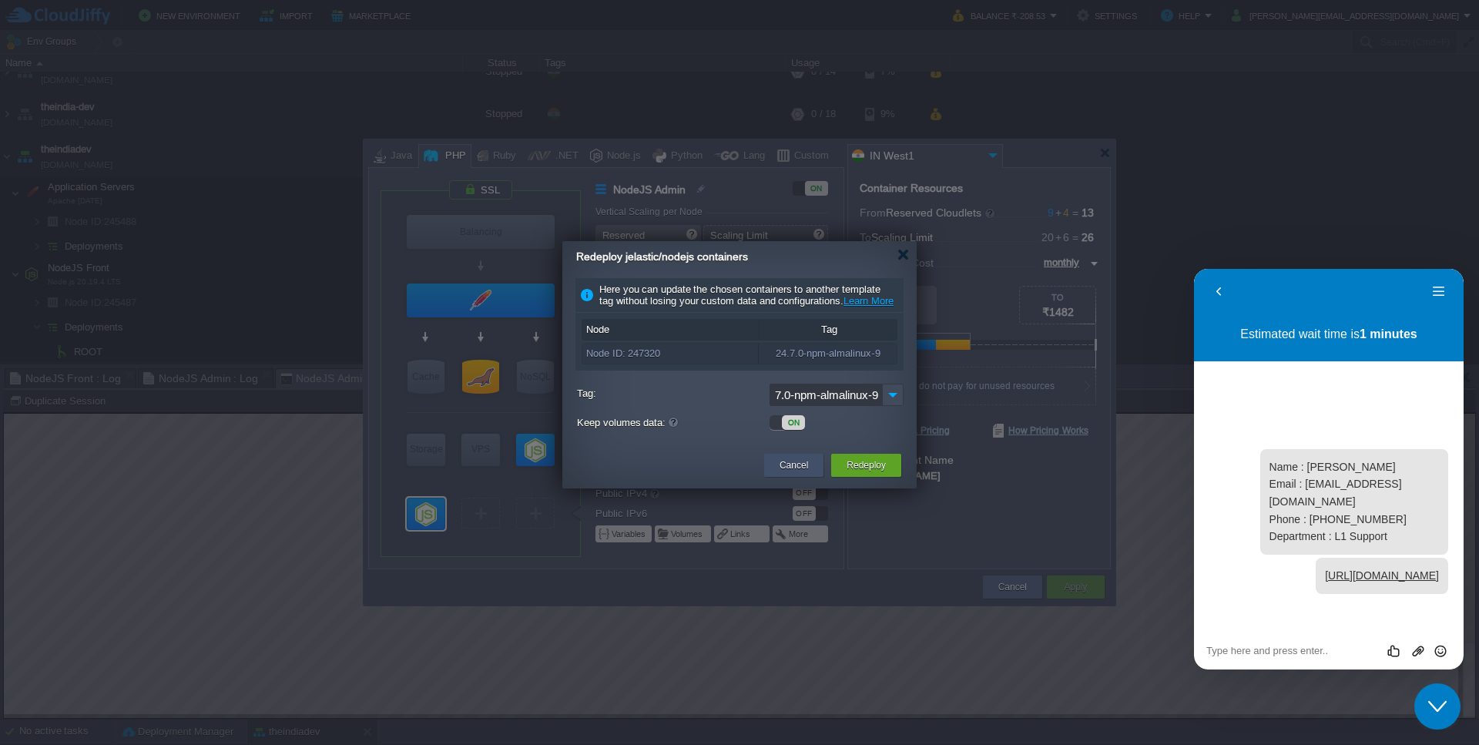
click at [784, 473] on button "Cancel" at bounding box center [793, 464] width 28 height 15
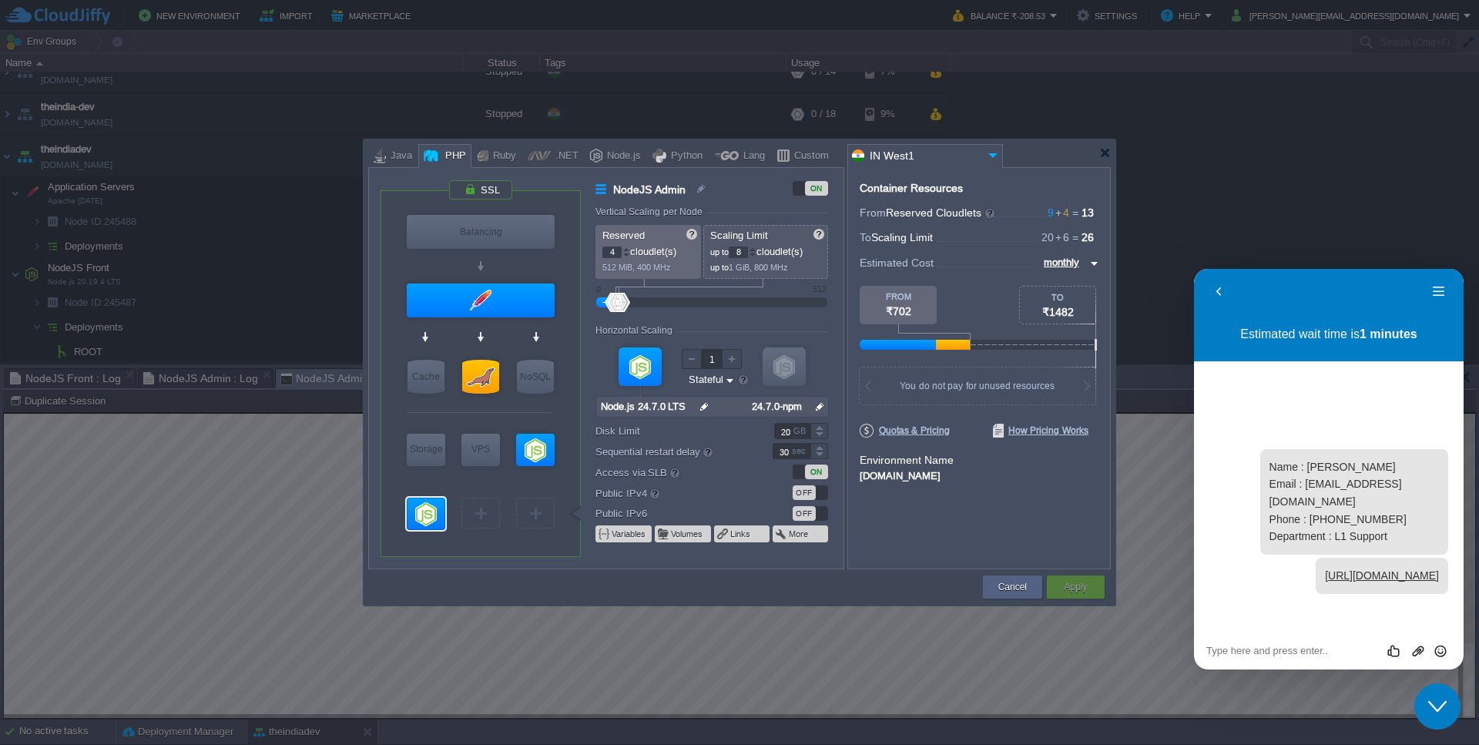
click at [706, 404] on img at bounding box center [704, 407] width 16 height 20
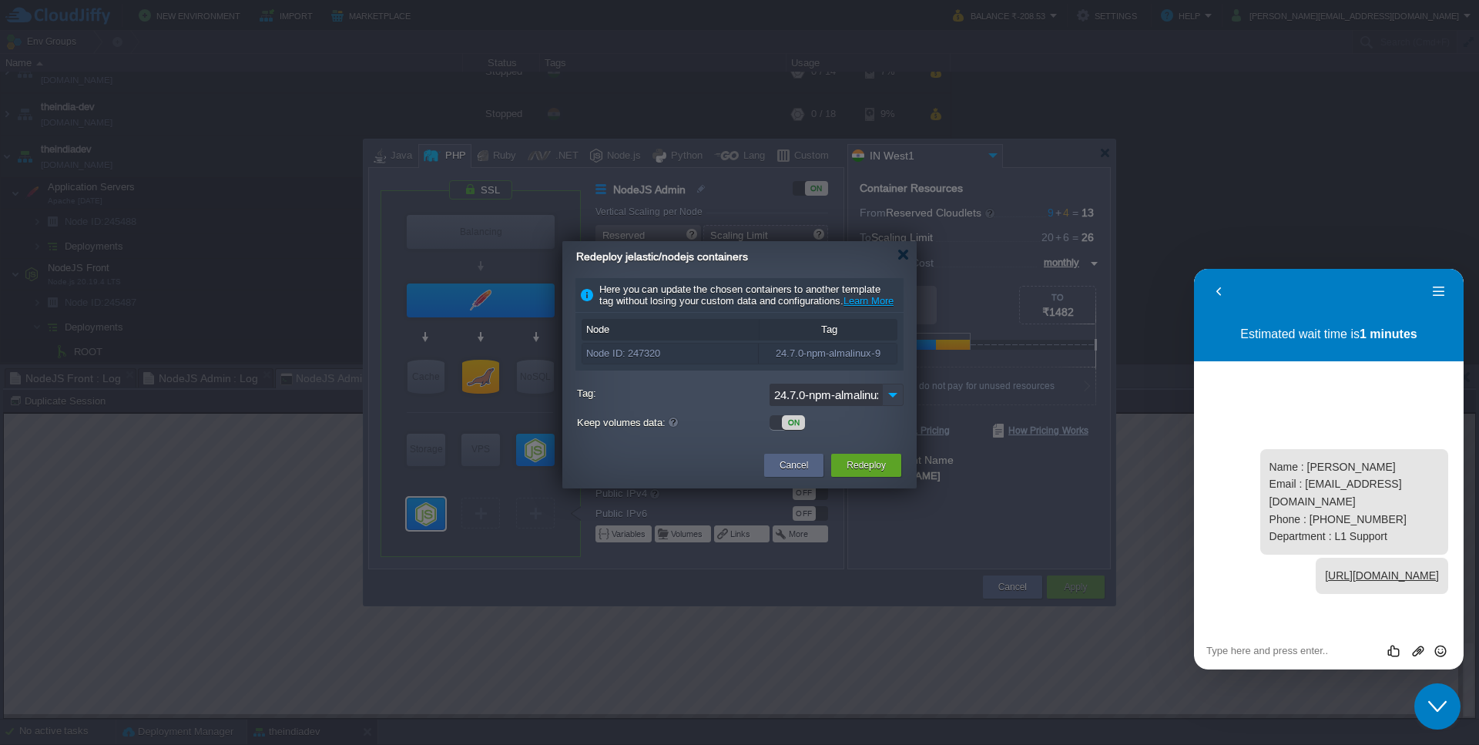
click at [888, 406] on img at bounding box center [893, 395] width 22 height 22
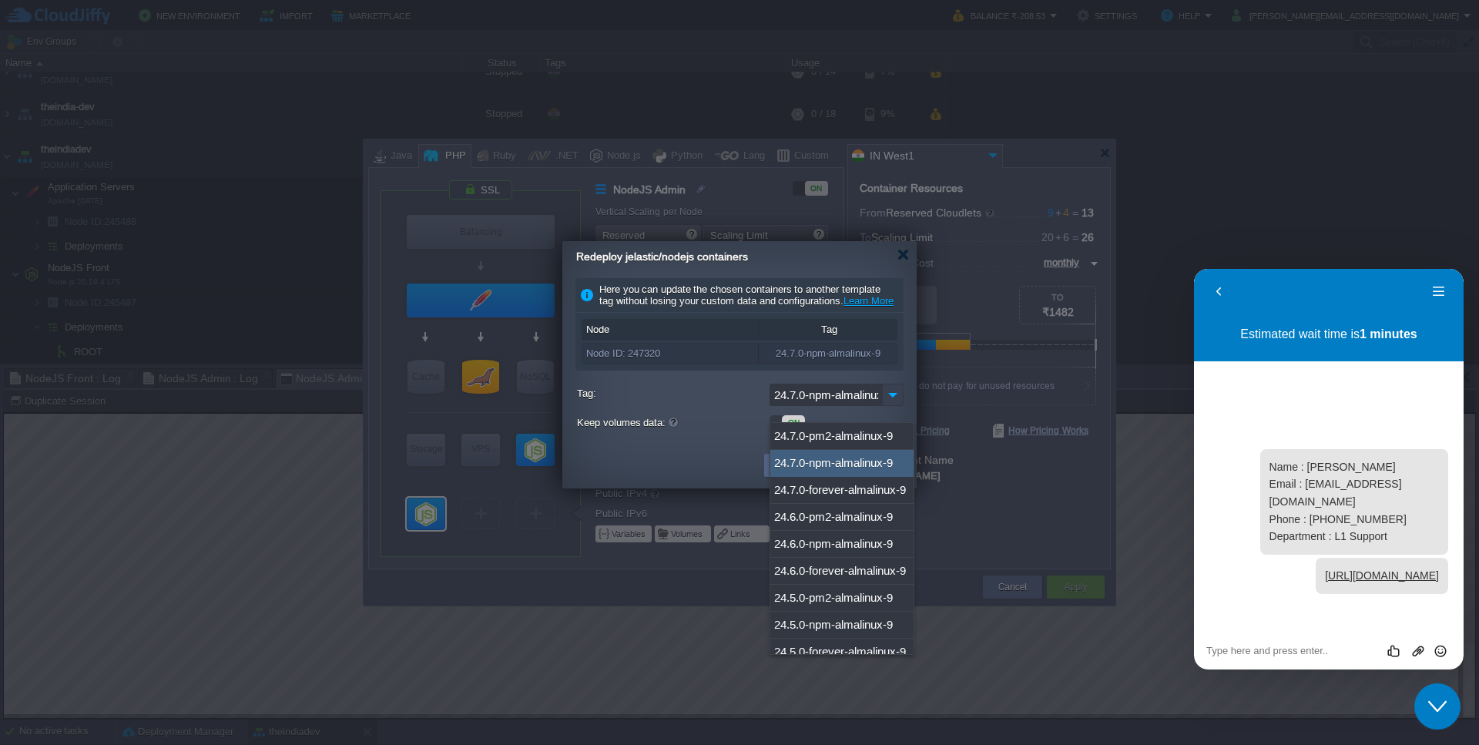
click at [888, 406] on img at bounding box center [893, 395] width 22 height 22
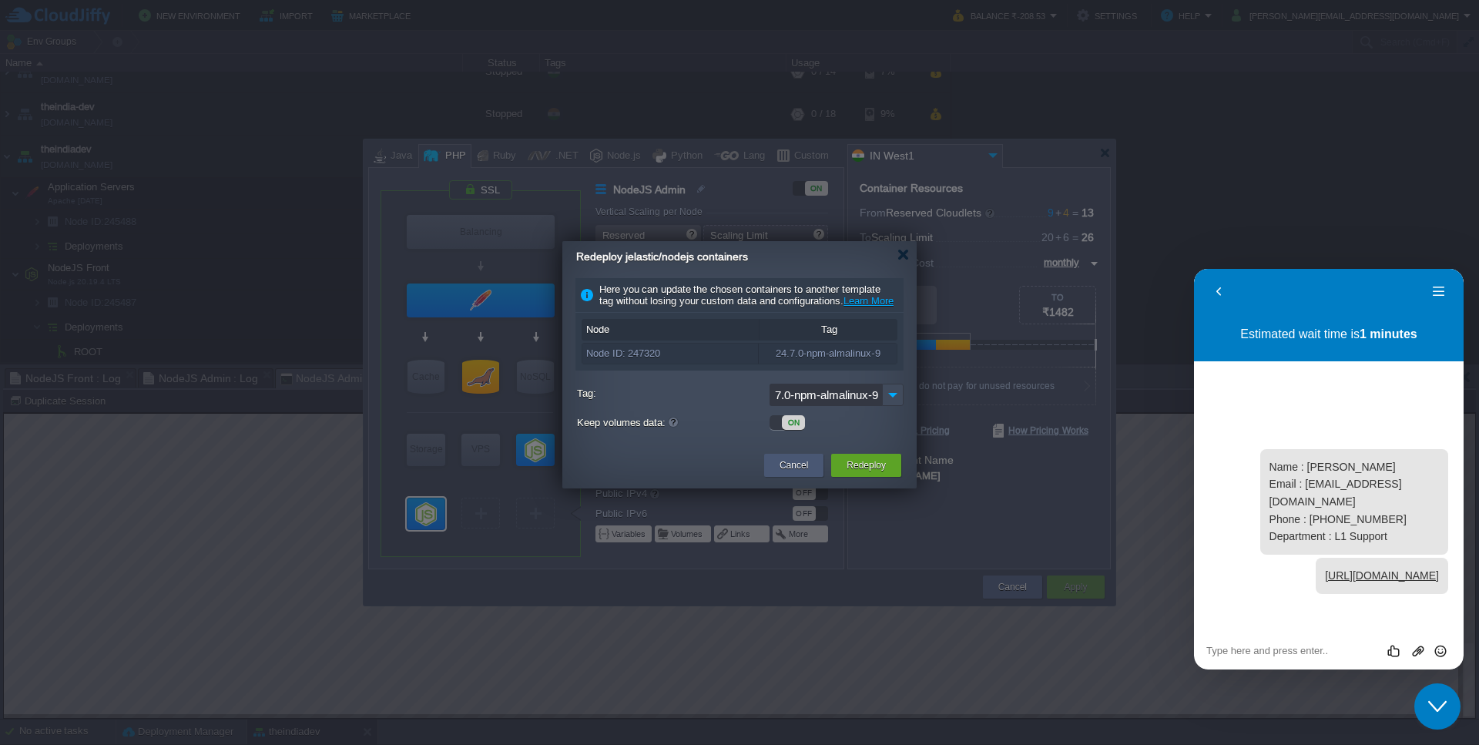
click at [782, 473] on button "Cancel" at bounding box center [793, 464] width 28 height 15
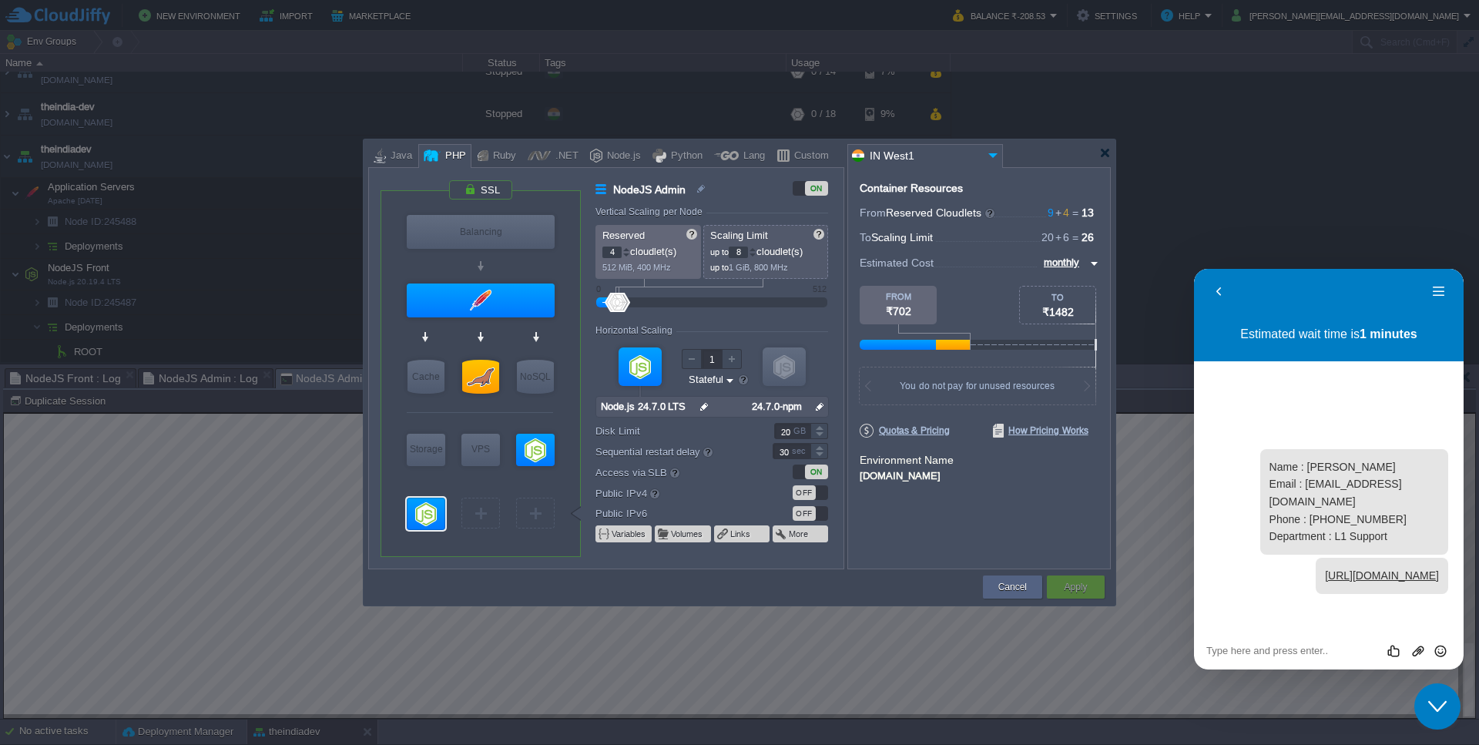
type input "Node.js 20.19.4 LTS"
click at [638, 401] on input "Node.js 24.7.0 LTS" at bounding box center [646, 407] width 100 height 20
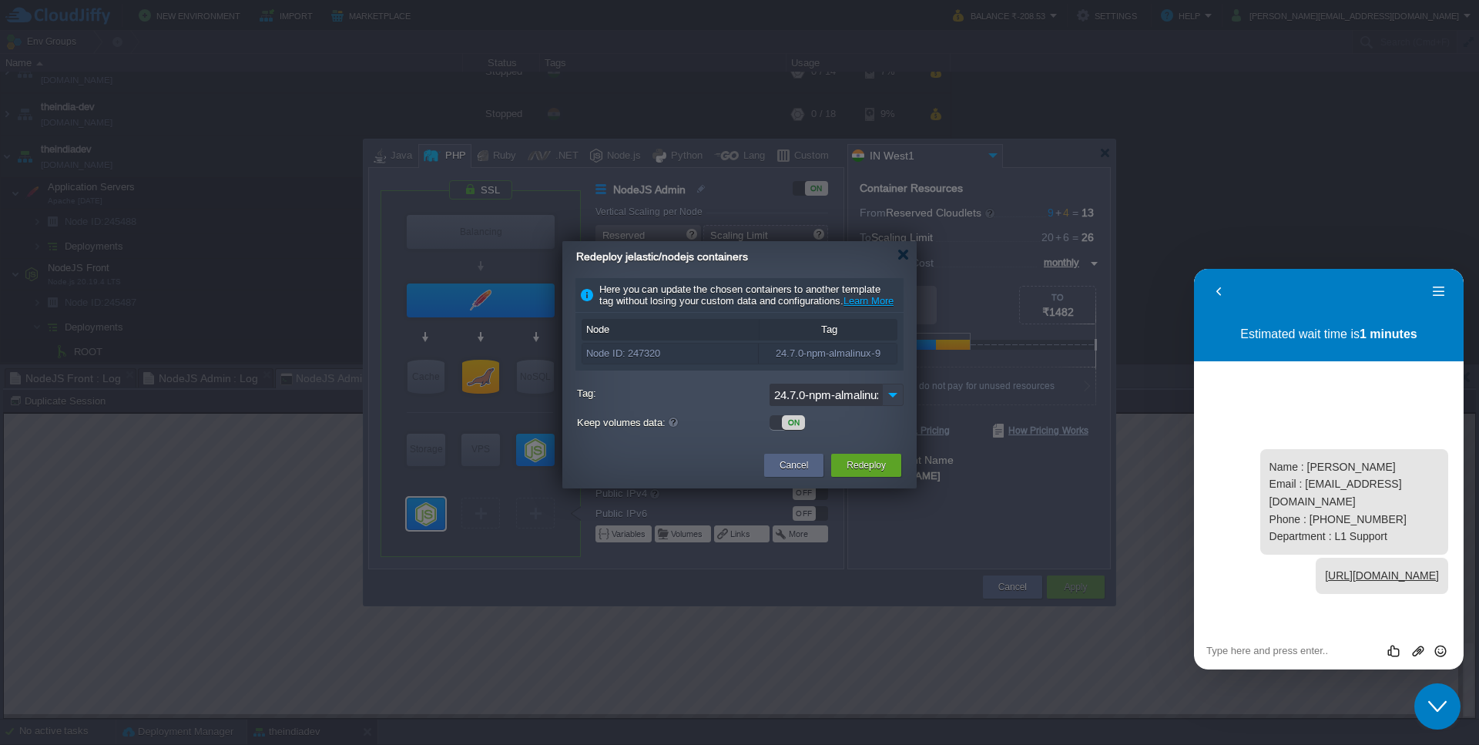
click at [893, 406] on img at bounding box center [893, 395] width 22 height 22
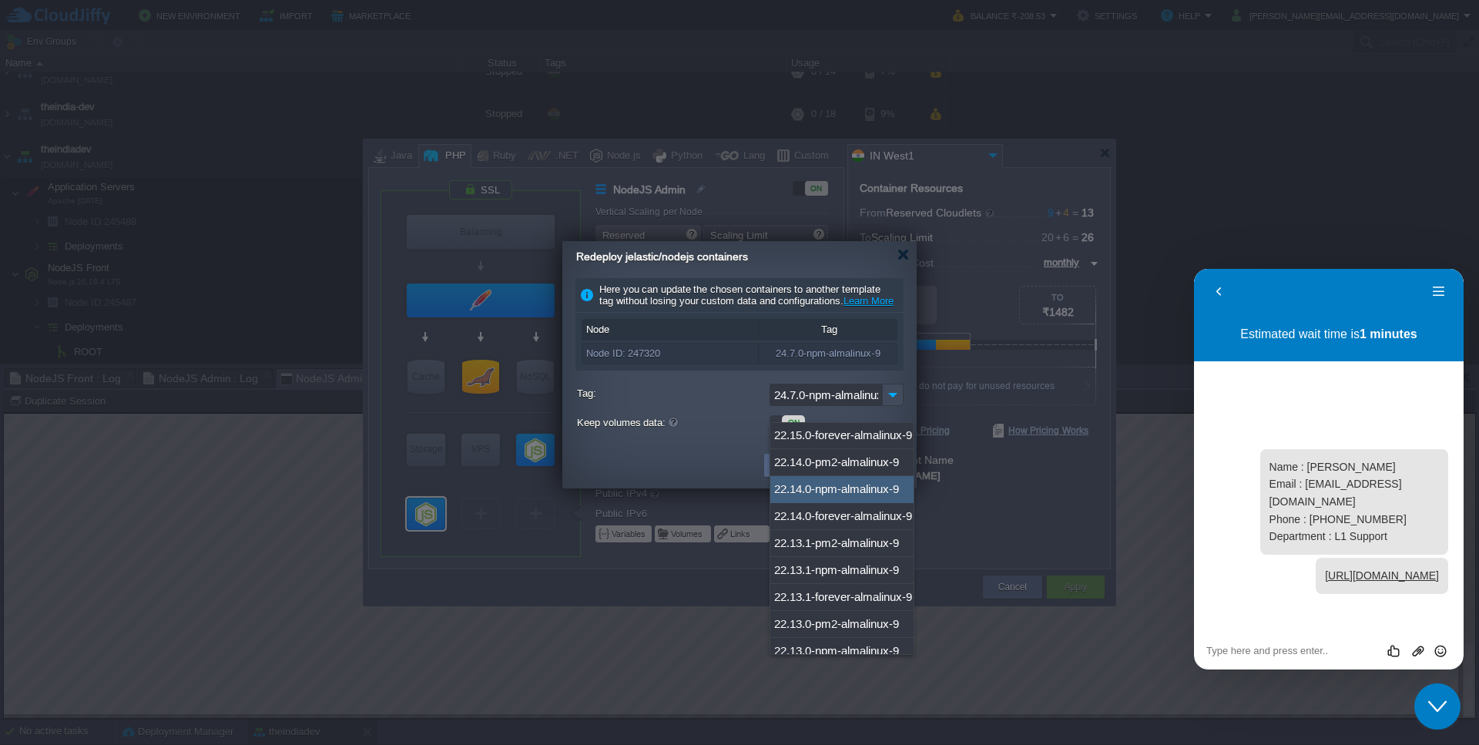
scroll to position [2480, 0]
click at [811, 472] on div "22.14.0-pm2-almalinux-9" at bounding box center [841, 463] width 143 height 27
type input "22.14.0-pm2-almalinux-9"
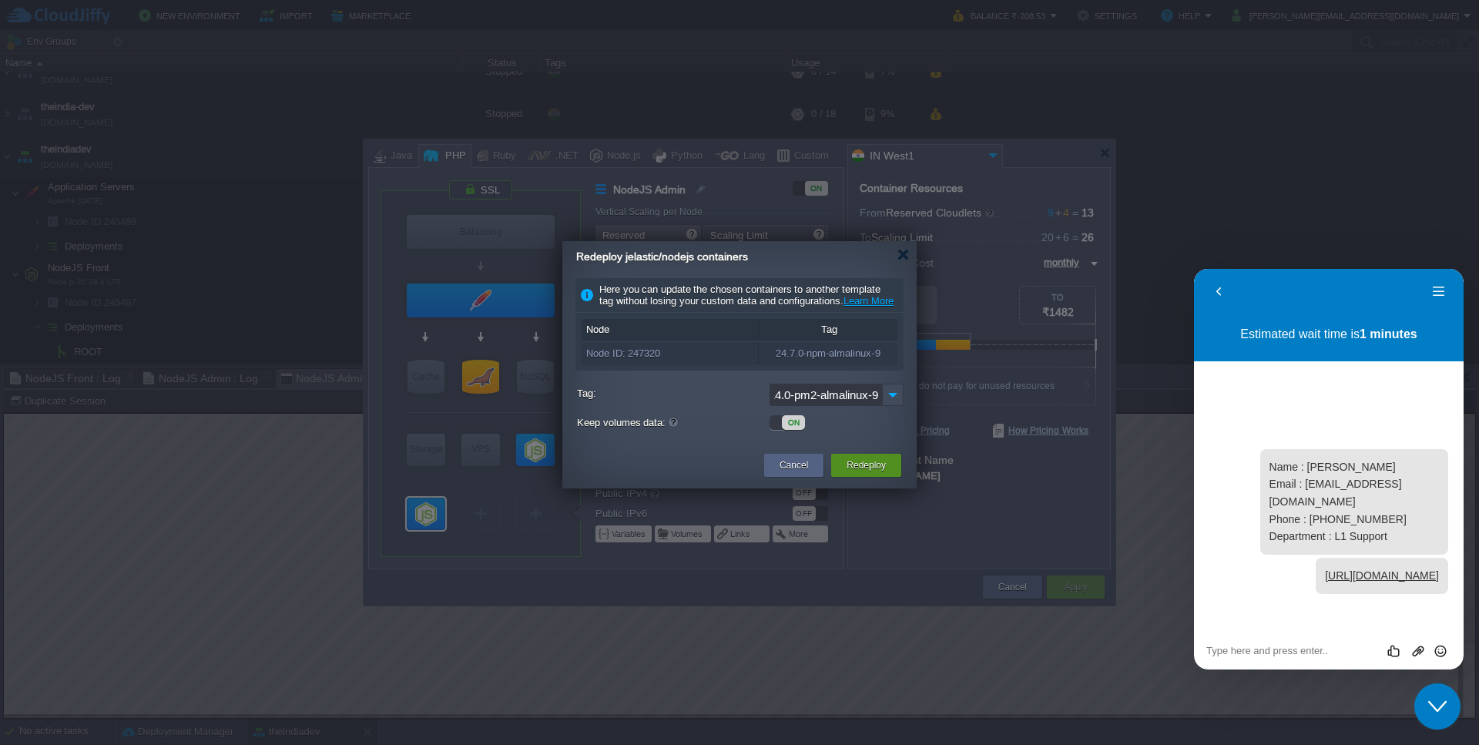
click at [859, 473] on button "Redeploy" at bounding box center [865, 464] width 39 height 15
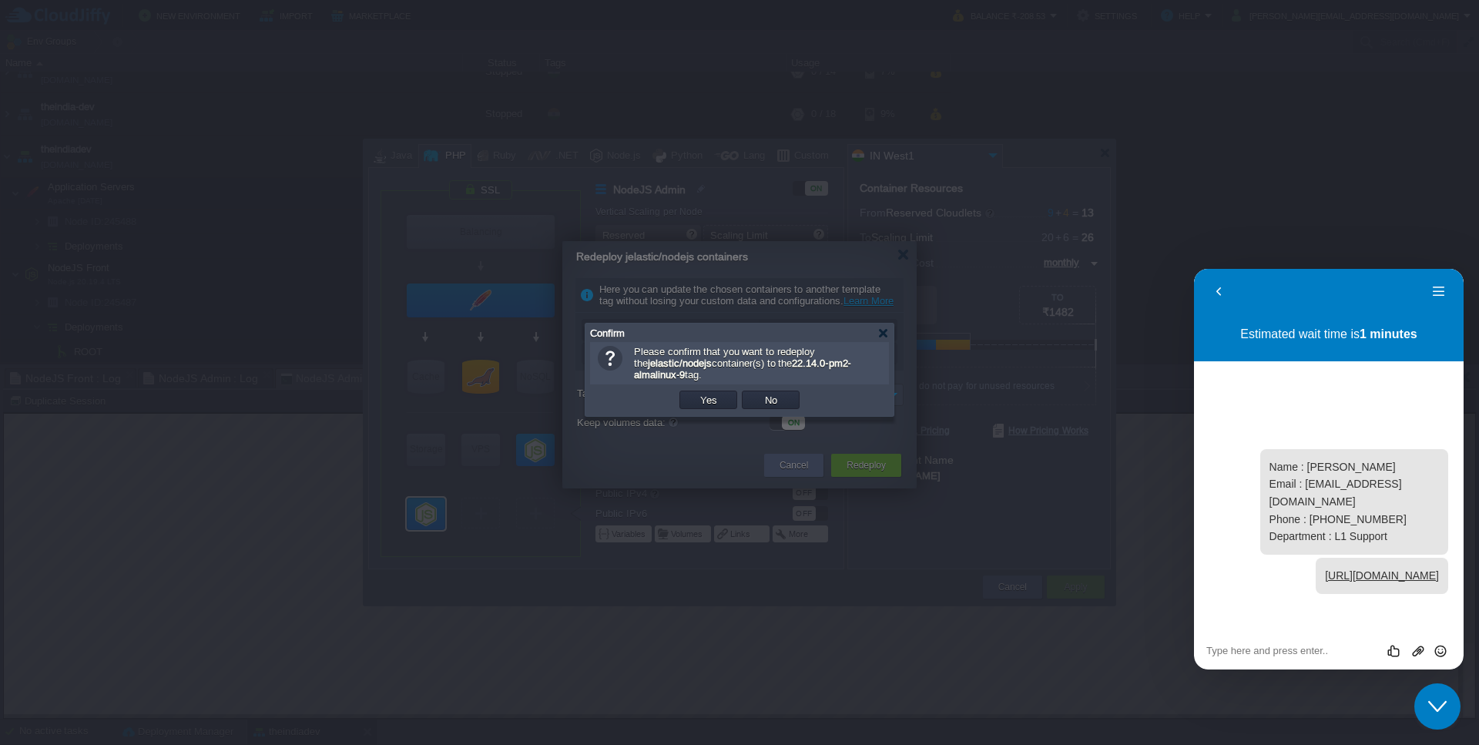
click at [709, 411] on td "Yes" at bounding box center [708, 399] width 62 height 23
click at [711, 407] on button "Yes" at bounding box center [708, 400] width 26 height 14
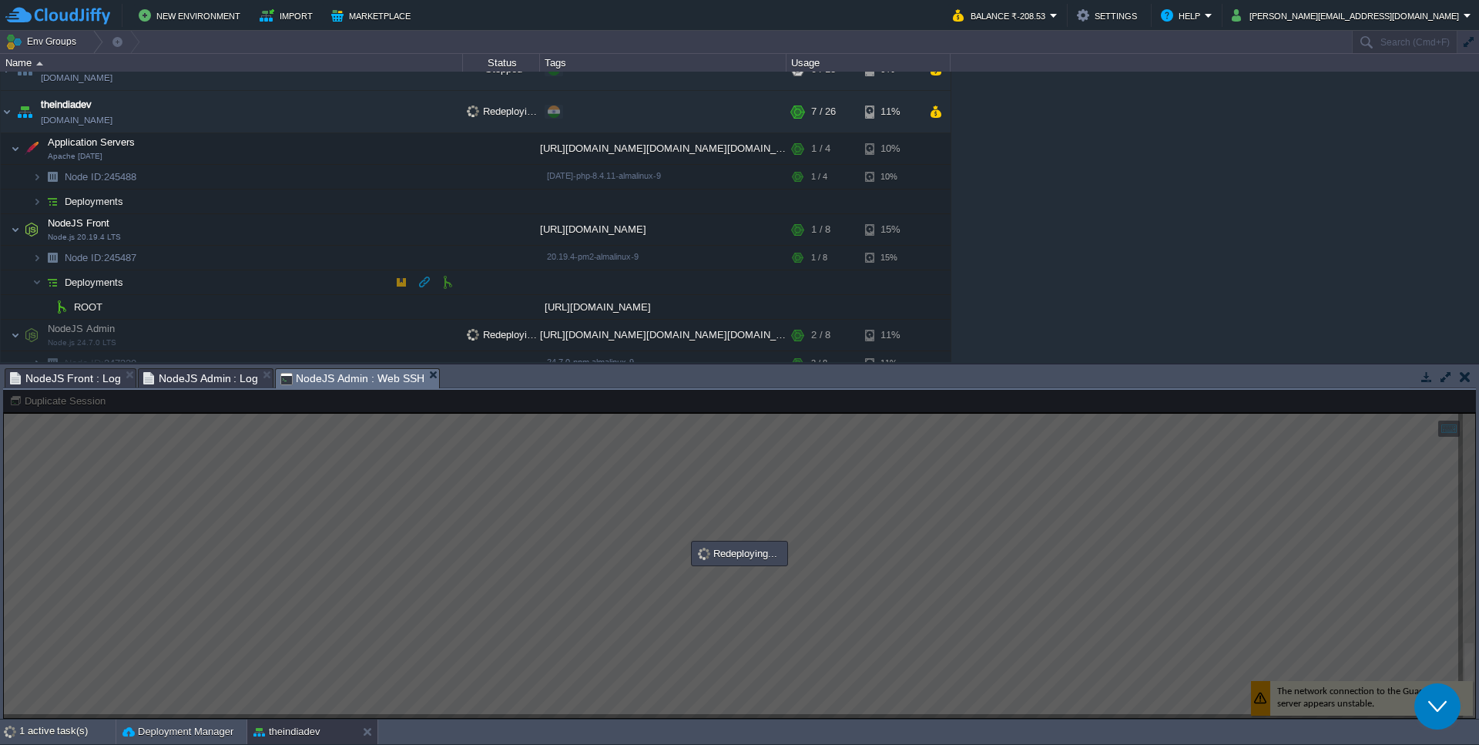
scroll to position [338, 0]
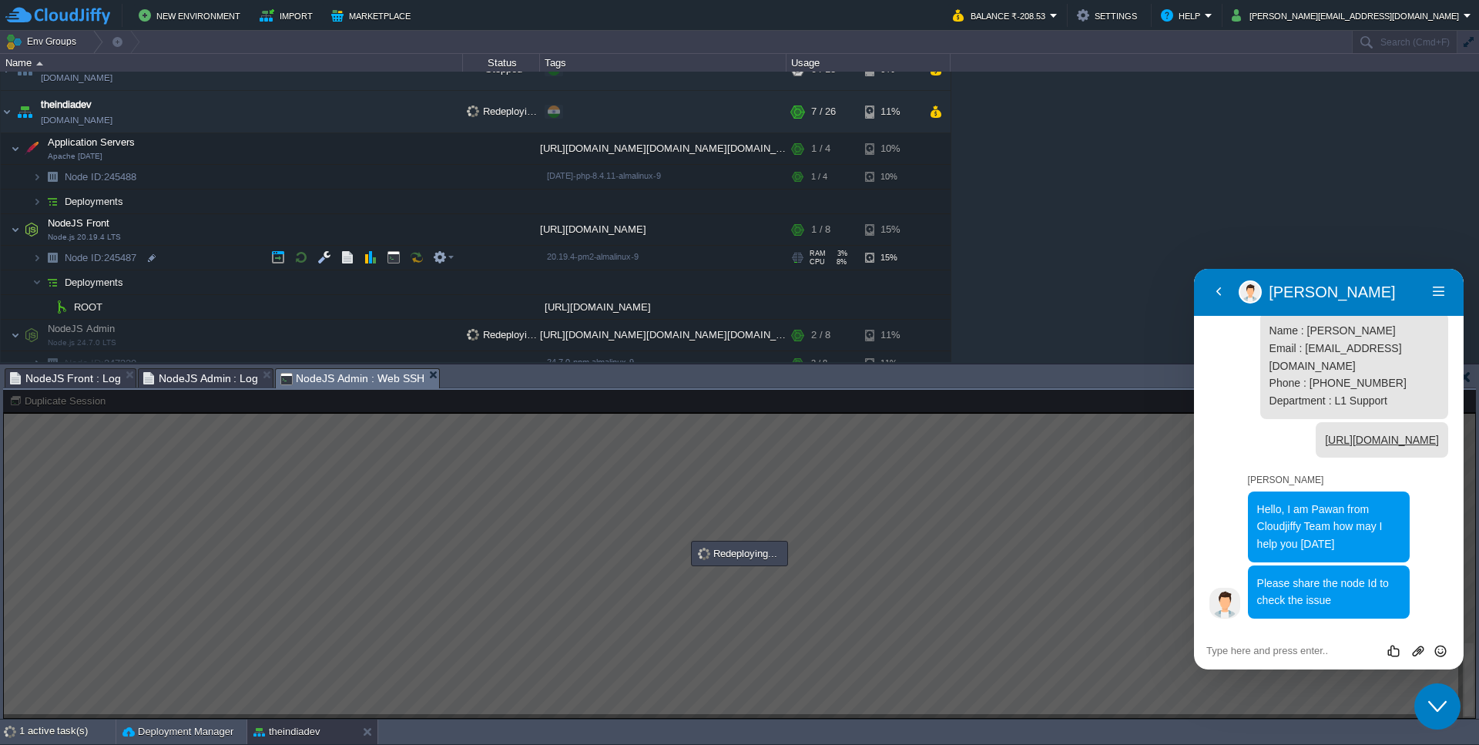
click at [139, 261] on span "Node ID: 245487" at bounding box center [100, 257] width 75 height 13
click at [1235, 646] on textarea at bounding box center [1328, 651] width 245 height 12
click at [1222, 648] on textarea at bounding box center [1328, 651] width 245 height 12
click at [1257, 652] on textarea at bounding box center [1328, 651] width 245 height 12
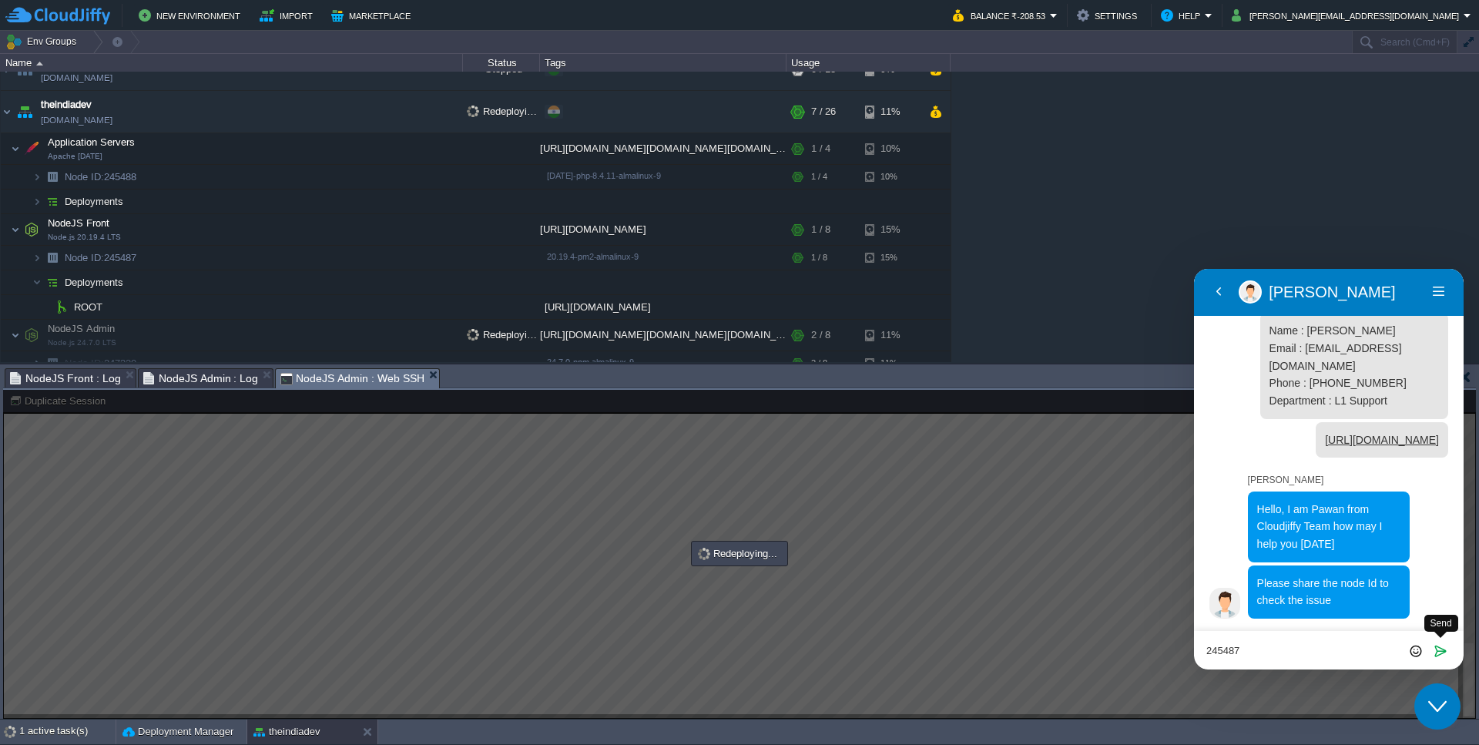
type textarea "245487"
click at [1449, 650] on button "Send" at bounding box center [1440, 650] width 22 height 15
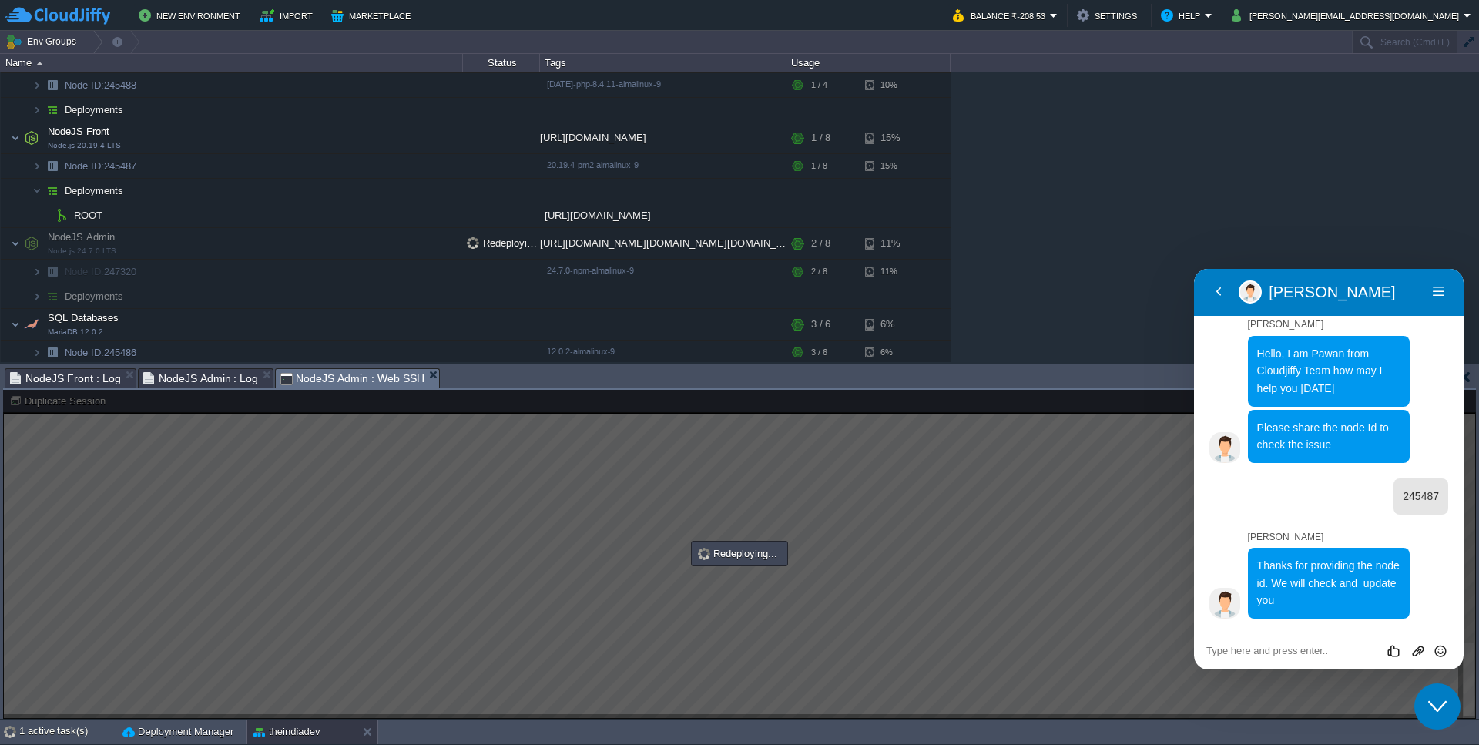
scroll to position [494, 0]
click at [1300, 654] on textarea at bounding box center [1328, 651] width 245 height 12
click at [1301, 654] on textarea at bounding box center [1328, 651] width 245 height 12
type textarea "Thanks"
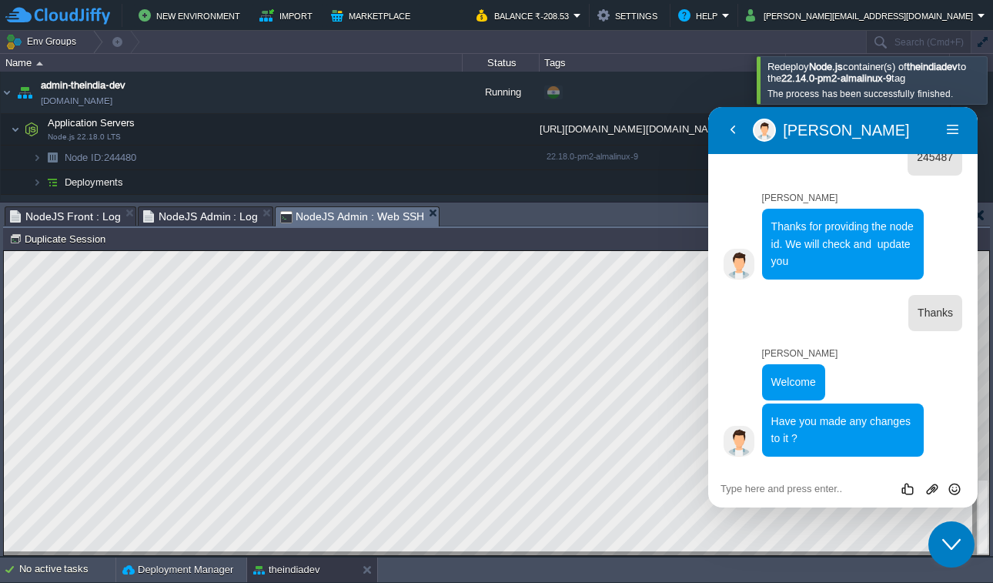
scroll to position [671, 0]
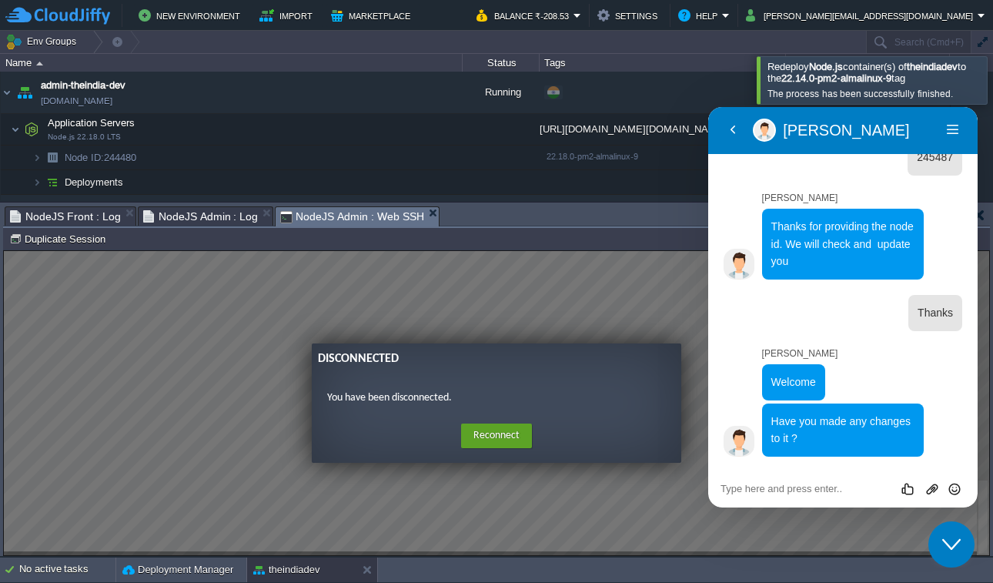
click at [785, 493] on textarea at bounding box center [843, 489] width 245 height 12
click at [786, 493] on textarea at bounding box center [843, 489] width 245 height 12
type textarea "N"
type textarea "I did not made changes to that one I made changes to other one"
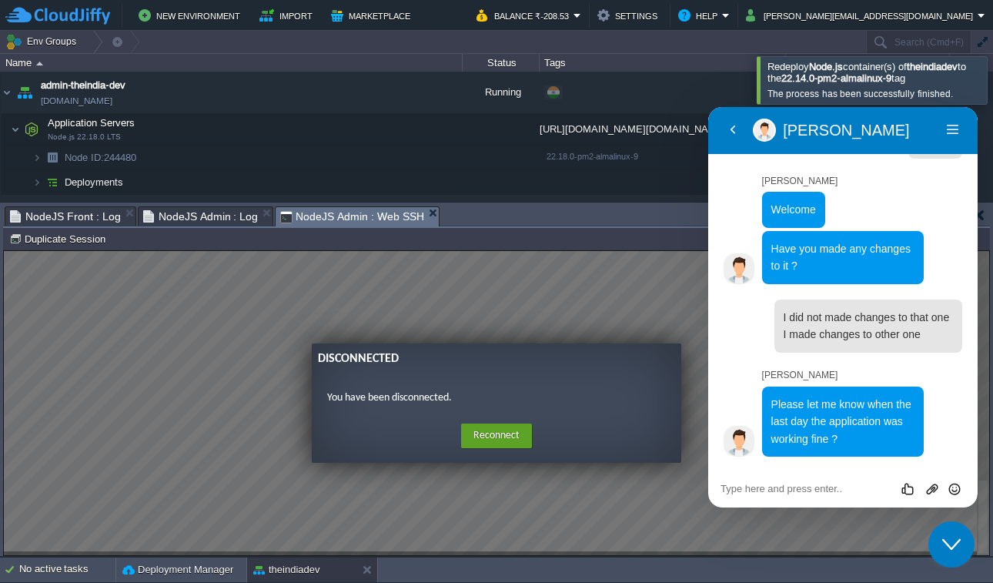
scroll to position [844, 0]
click at [813, 484] on textarea at bounding box center [843, 489] width 245 height 12
click at [802, 496] on div "Rate this chat Upload File Insert emoji" at bounding box center [844, 488] width 270 height 39
click at [804, 489] on textarea at bounding box center [843, 489] width 245 height 12
type textarea "never"
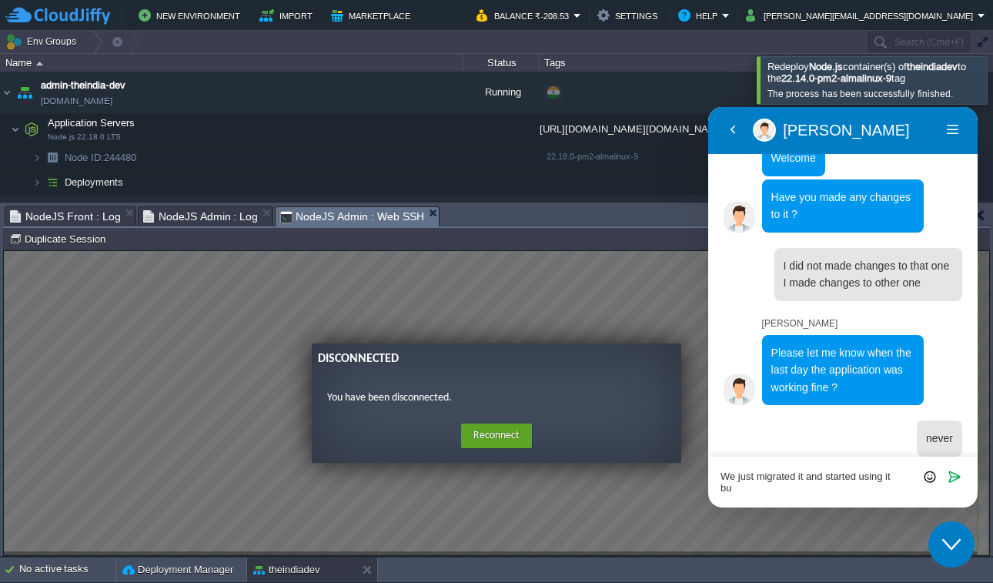
scroll to position [0, 0]
type textarea "We just migrated it and started using it but it did not work"
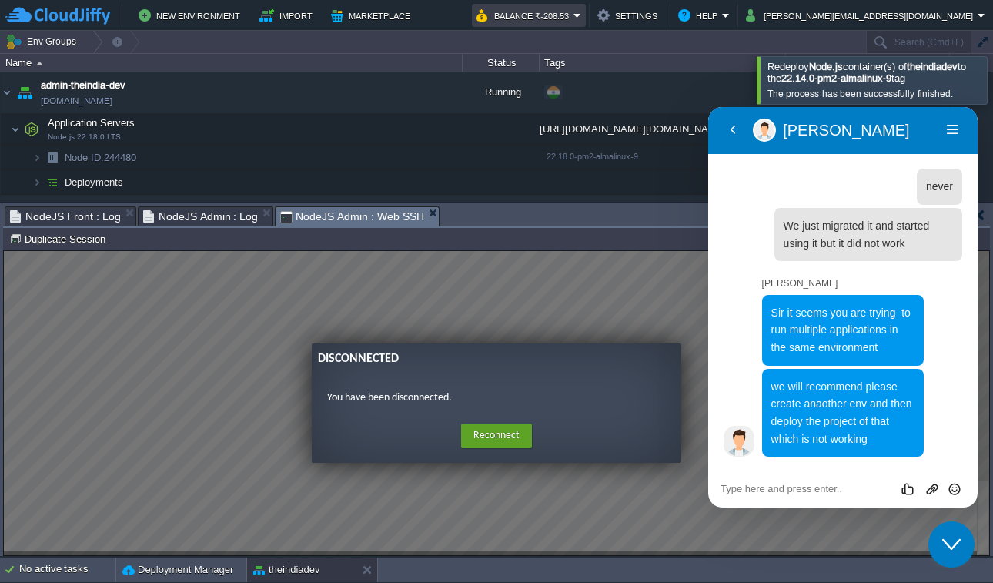
scroll to position [1148, 0]
click at [814, 481] on div "Rate this chat Upload File Insert emoji" at bounding box center [844, 488] width 270 height 39
click at [809, 491] on textarea at bounding box center [843, 489] width 245 height 12
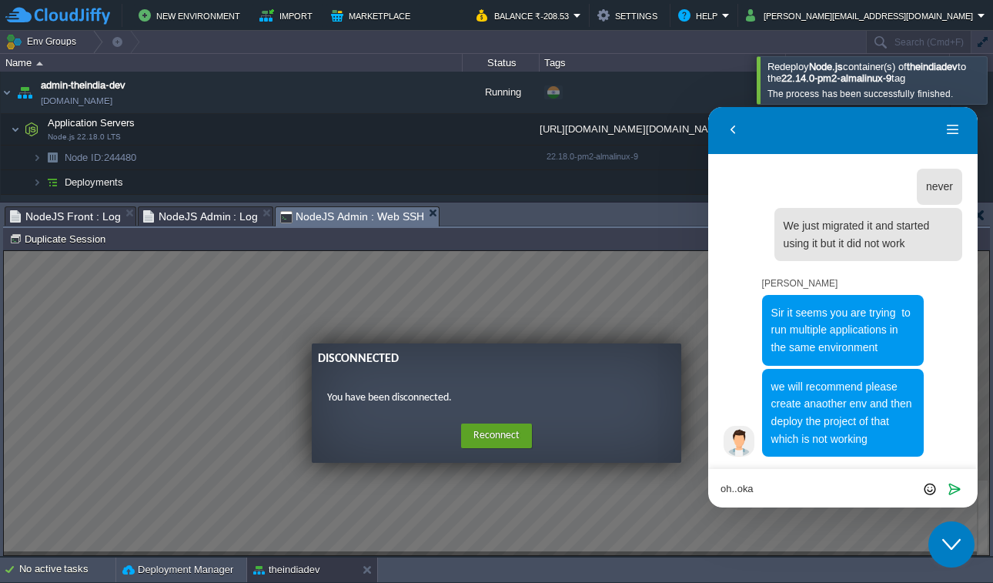
type textarea "oh..okay"
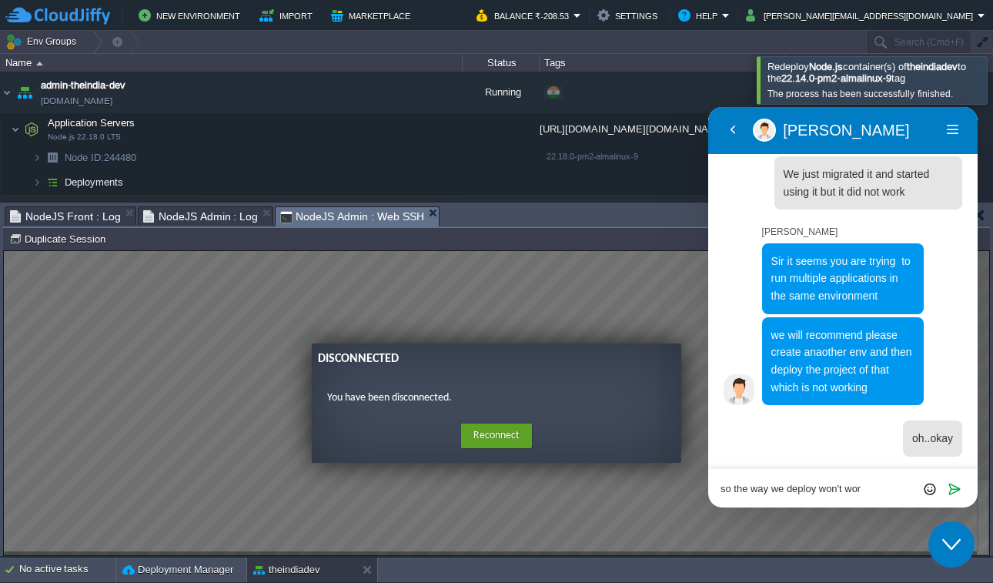
type textarea "so the way we deploy won't work"
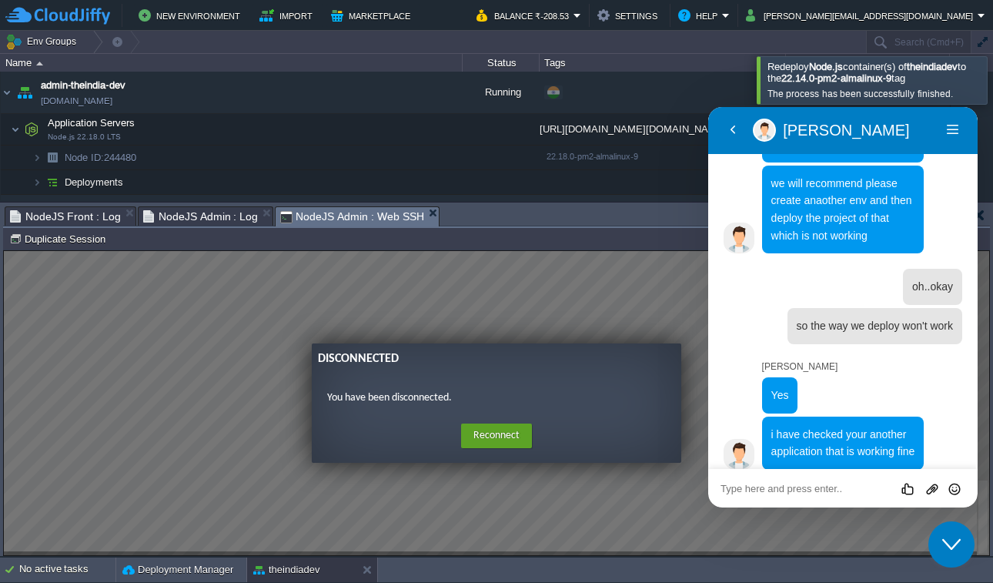
scroll to position [1381, 0]
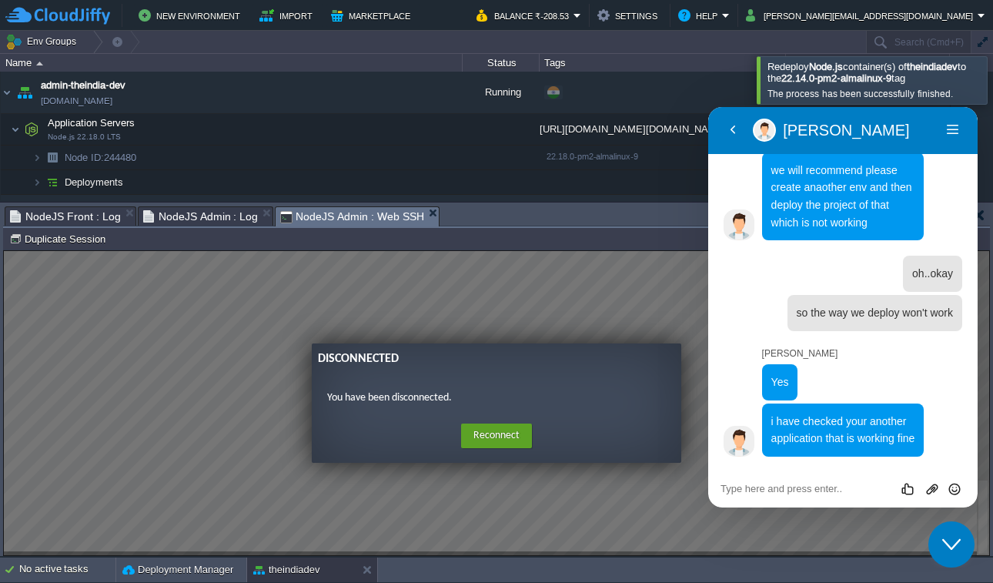
click at [800, 491] on textarea at bounding box center [843, 489] width 245 height 12
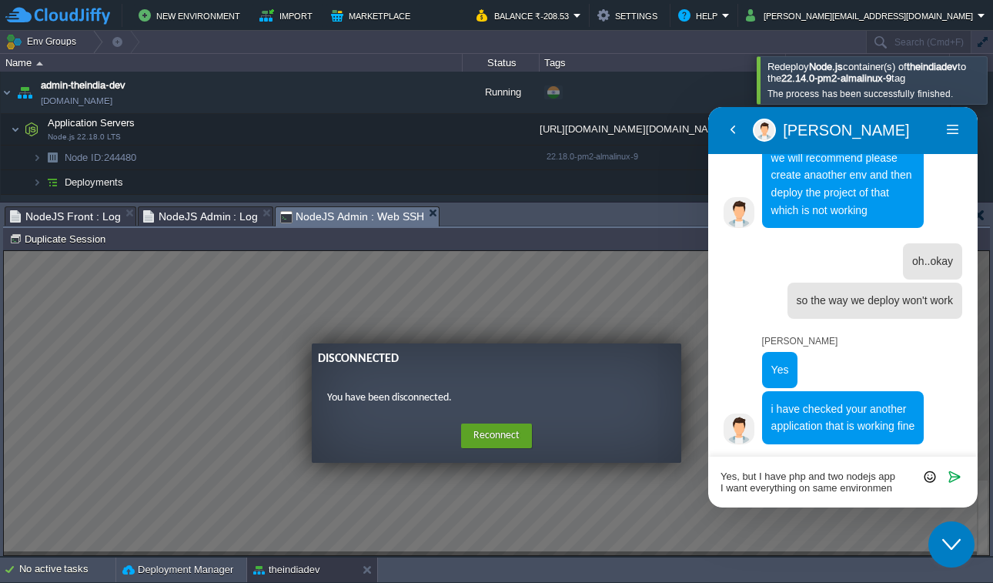
type textarea "Yes, but I have php and two nodejs app I want everything on same environment"
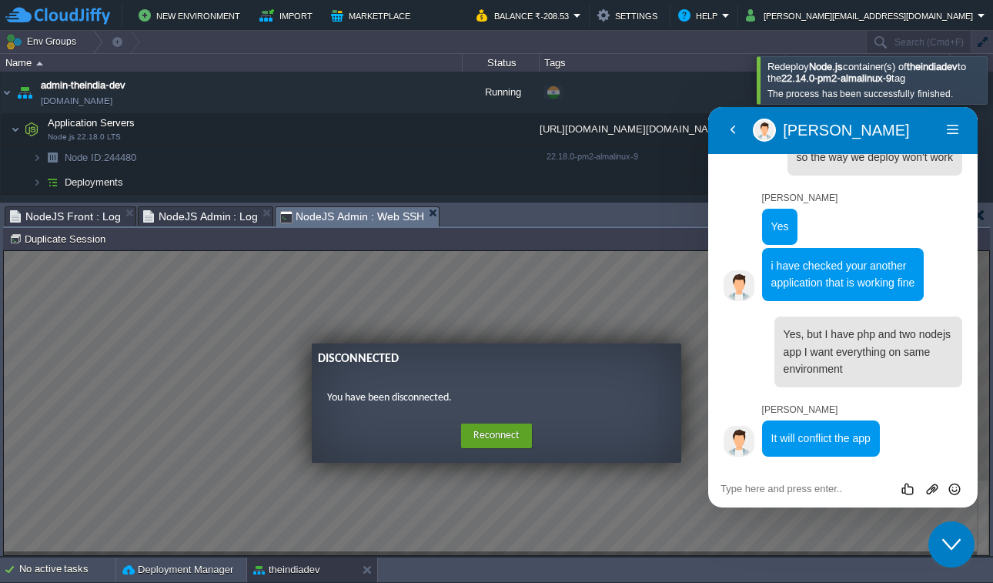
scroll to position [1536, 0]
click at [779, 493] on textarea at bounding box center [843, 489] width 245 height 12
type textarea "h"
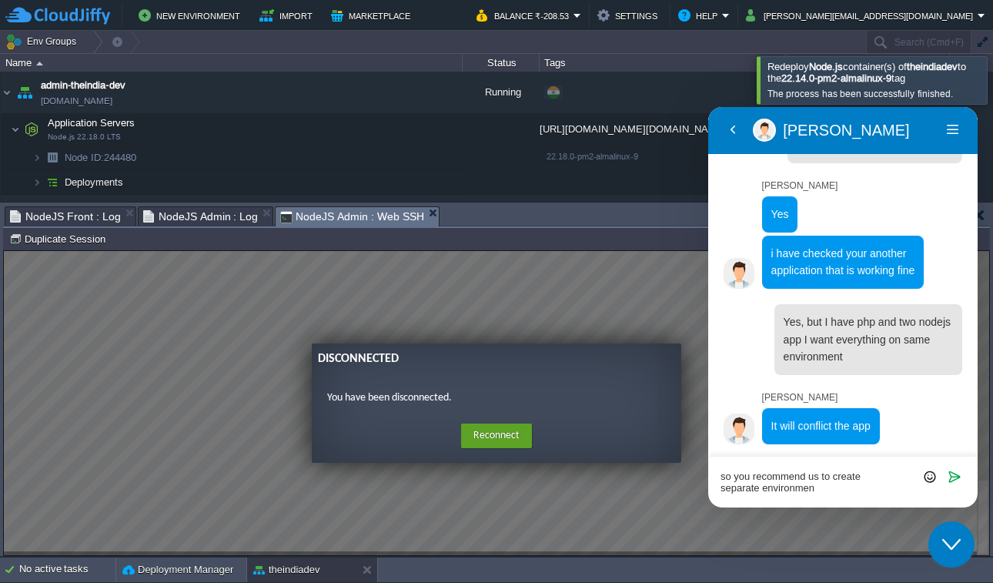
type textarea "so you recommend us to create separate environment"
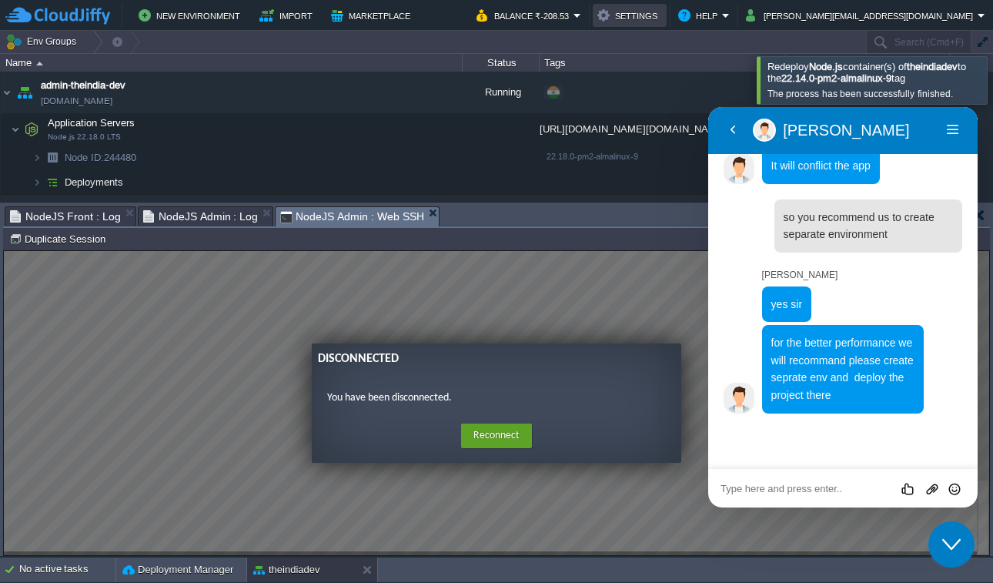
scroll to position [1766, 0]
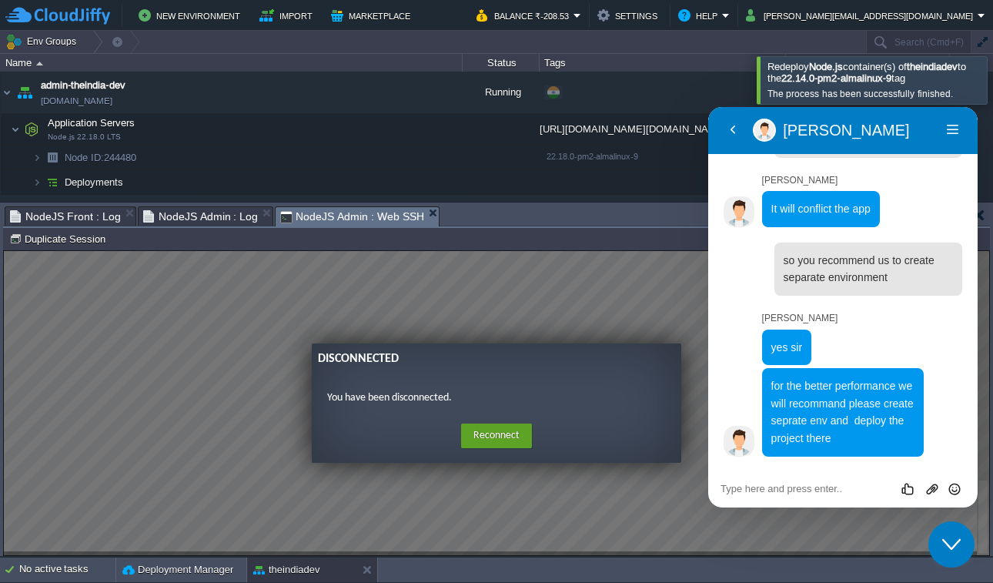
click at [789, 487] on textarea at bounding box center [843, 489] width 245 height 12
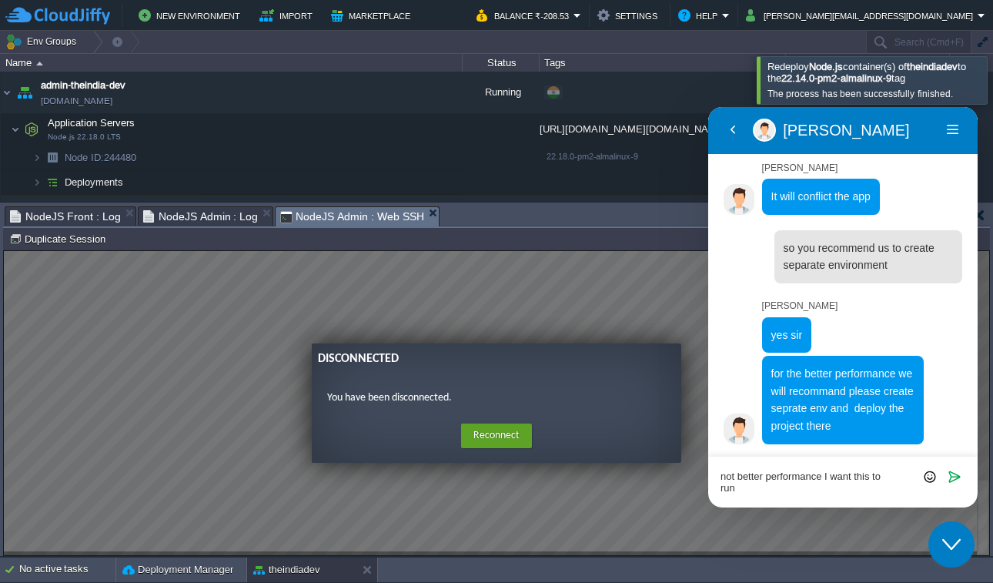
scroll to position [0, 0]
type textarea "not better performance I want this to run will it work if yes how?"
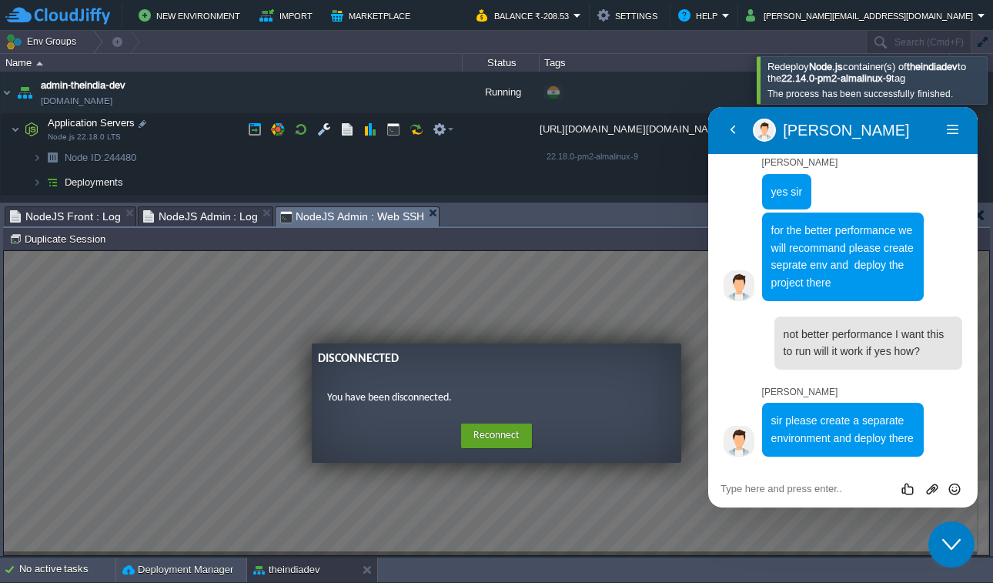
scroll to position [1939, 0]
click at [815, 413] on p "sir please create a separate environment and deploy there" at bounding box center [844, 429] width 144 height 35
